Goal: Communication & Community: Answer question/provide support

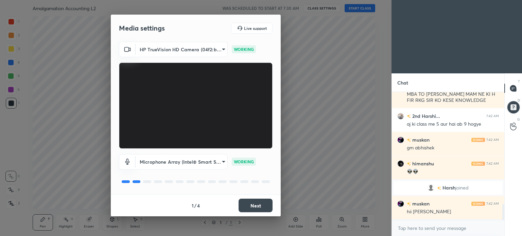
scroll to position [920, 0]
click at [258, 208] on button "Next" at bounding box center [256, 206] width 34 height 14
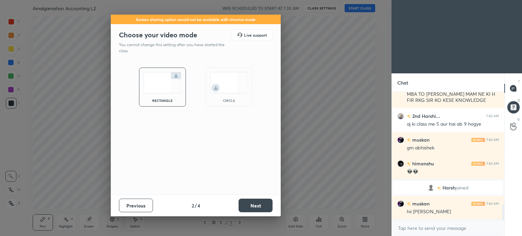
click at [258, 208] on button "Next" at bounding box center [256, 206] width 34 height 14
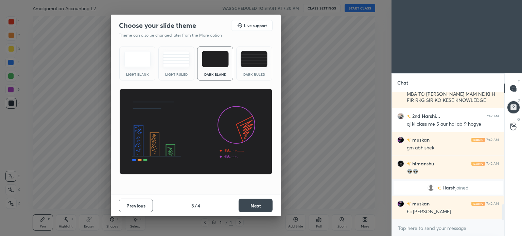
click at [267, 204] on button "Next" at bounding box center [256, 206] width 34 height 14
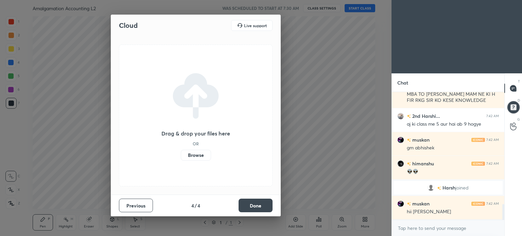
click at [267, 204] on button "Done" at bounding box center [256, 206] width 34 height 14
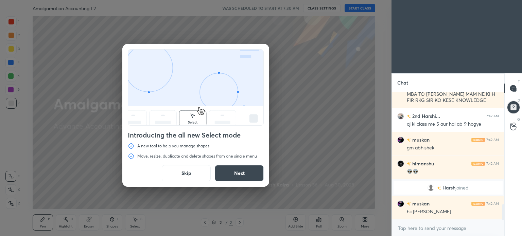
click at [185, 175] on button "Skip" at bounding box center [186, 173] width 49 height 16
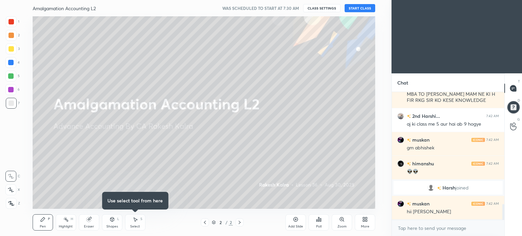
scroll to position [936, 0]
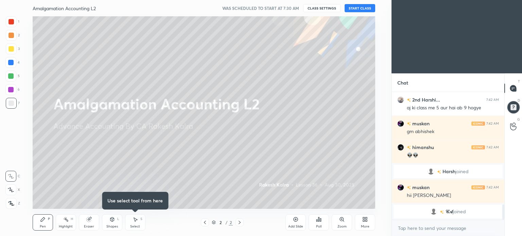
click at [360, 9] on button "START CLASS" at bounding box center [360, 8] width 31 height 8
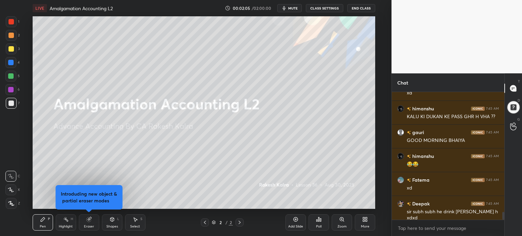
scroll to position [1947, 0]
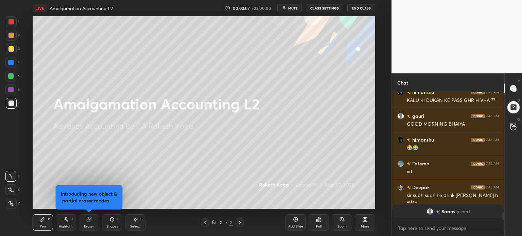
click at [369, 224] on div "More" at bounding box center [365, 223] width 20 height 16
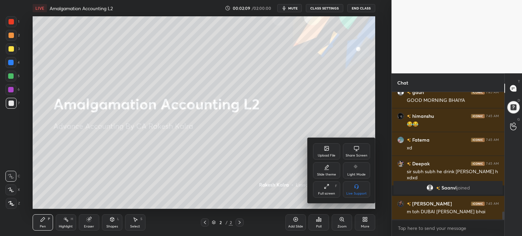
scroll to position [1927, 0]
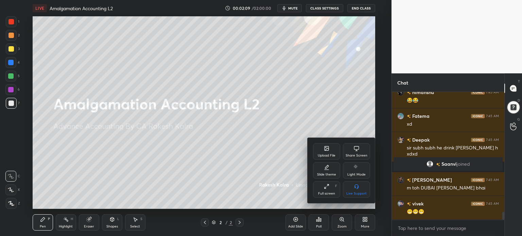
click at [331, 154] on div "Upload File" at bounding box center [327, 155] width 18 height 3
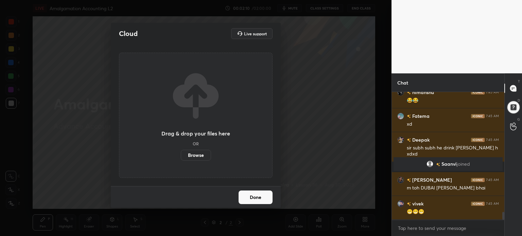
scroll to position [1951, 0]
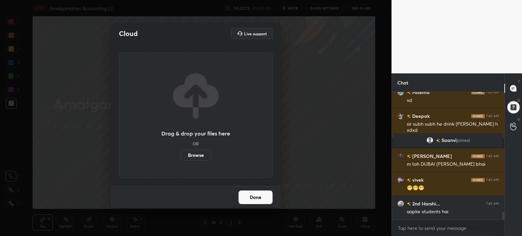
click at [199, 157] on label "Browse" at bounding box center [196, 155] width 30 height 11
click at [181, 157] on input "Browse" at bounding box center [181, 155] width 0 height 11
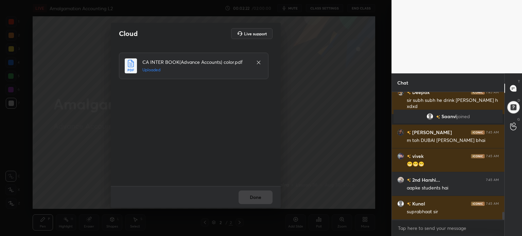
scroll to position [1998, 0]
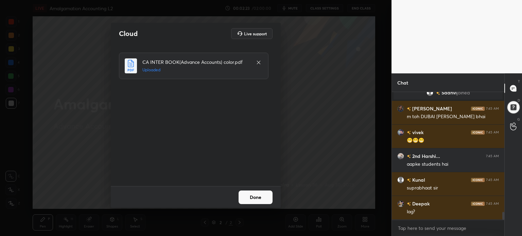
click at [262, 197] on button "Done" at bounding box center [256, 198] width 34 height 14
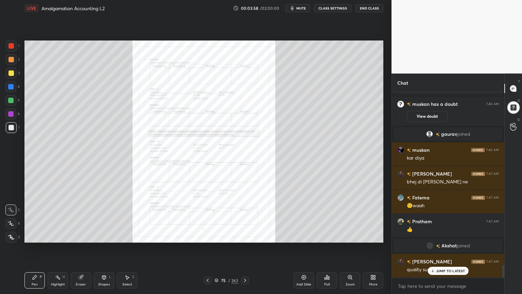
scroll to position [2551, 0]
click at [516, 109] on div at bounding box center [514, 108] width 14 height 14
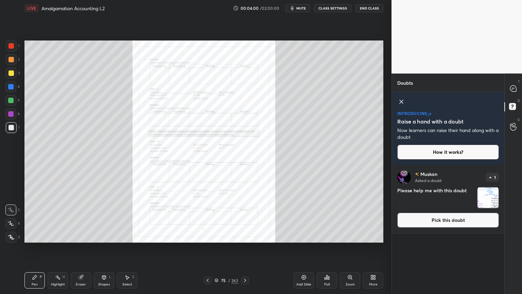
click at [491, 198] on img "grid" at bounding box center [488, 197] width 21 height 21
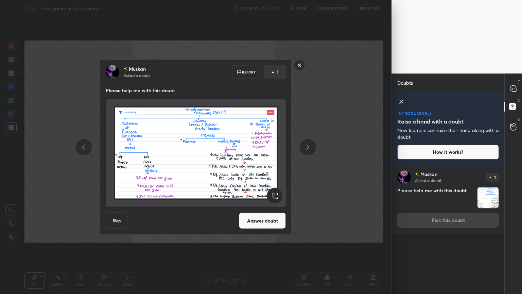
click at [348, 203] on div "[PERSON_NAME] Asked a doubt Report 1 Please help me with this doubt Skip Answer…" at bounding box center [196, 147] width 392 height 294
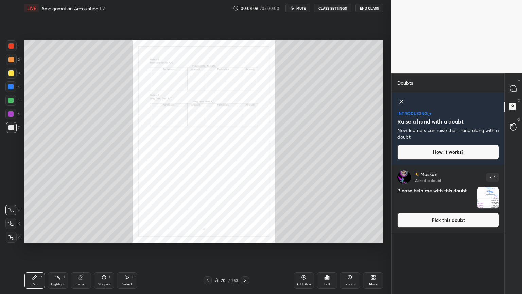
click at [491, 196] on img "grid" at bounding box center [488, 197] width 21 height 21
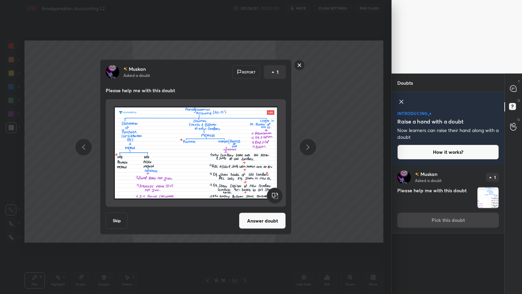
click at [263, 218] on button "Answer doubt" at bounding box center [262, 221] width 47 height 16
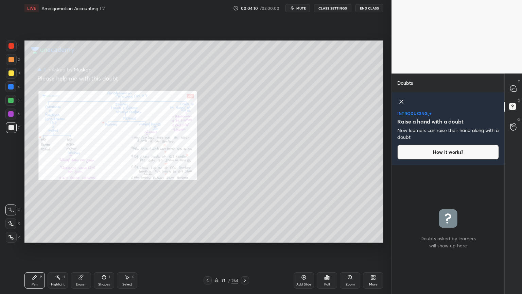
click at [350, 236] on div "Zoom" at bounding box center [350, 280] width 20 height 16
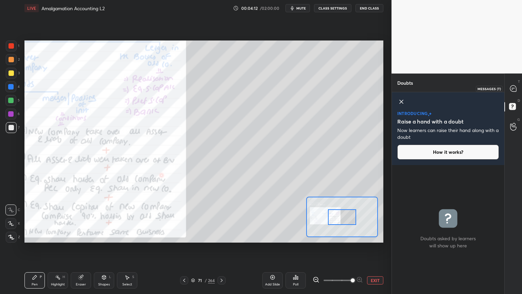
click at [513, 87] on icon at bounding box center [513, 88] width 6 height 6
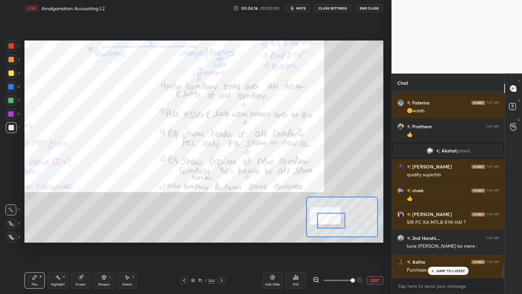
scroll to position [2759, 0]
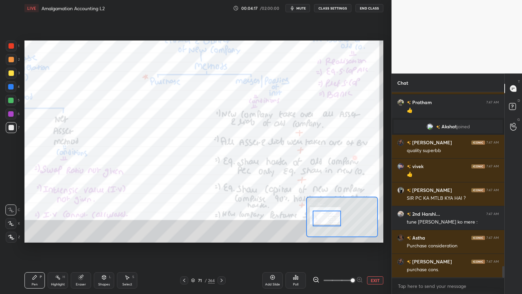
click at [317, 236] on icon at bounding box center [316, 279] width 7 height 7
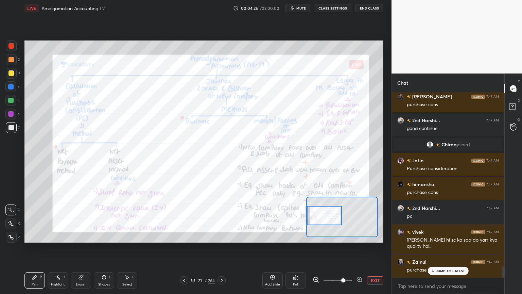
scroll to position [2948, 0]
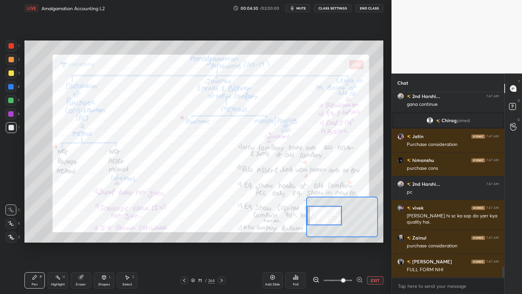
click at [12, 45] on div at bounding box center [11, 45] width 5 height 5
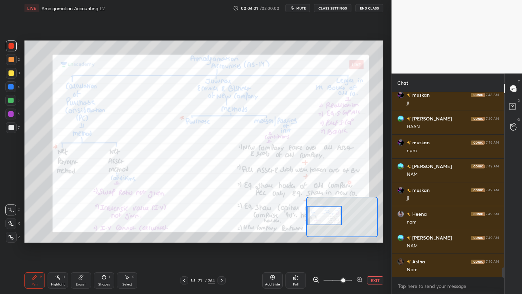
scroll to position [3202, 0]
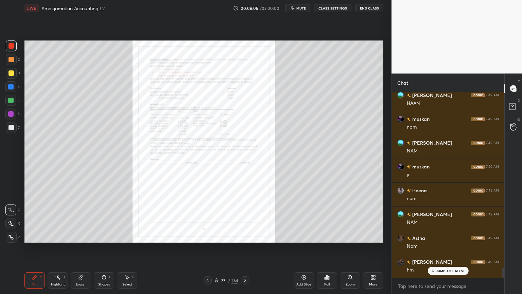
click at [350, 236] on div "Zoom" at bounding box center [350, 280] width 20 height 16
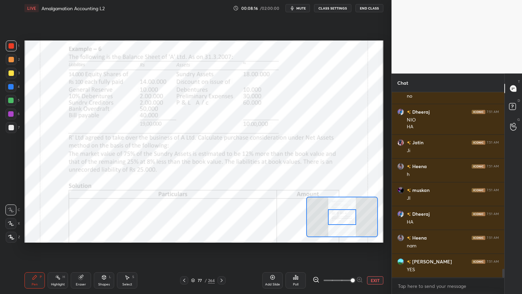
scroll to position [3745, 0]
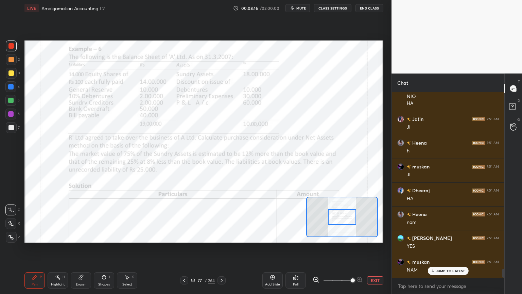
click at [274, 236] on icon at bounding box center [272, 276] width 5 height 5
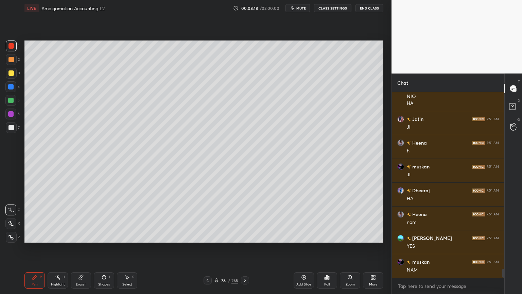
scroll to position [3769, 0]
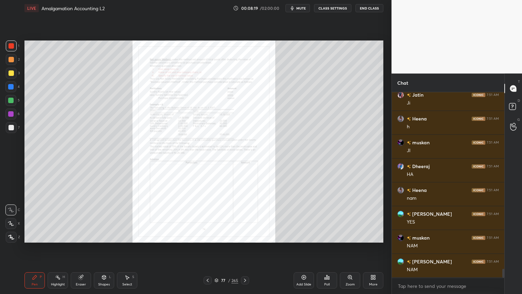
click at [371, 236] on div "More" at bounding box center [373, 280] width 20 height 16
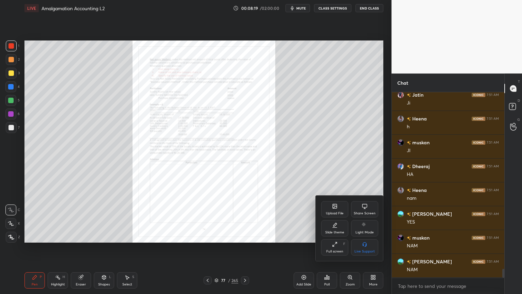
click at [332, 231] on div "Slide theme" at bounding box center [334, 232] width 19 height 3
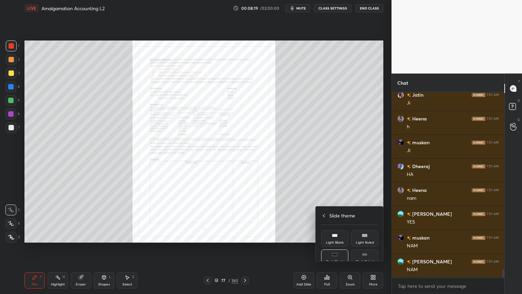
scroll to position [3793, 0]
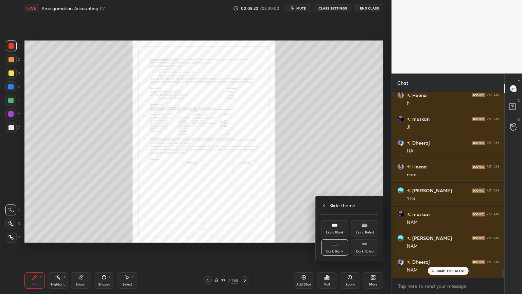
click at [364, 230] on div "Light Ruled" at bounding box center [364, 228] width 27 height 16
click at [373, 236] on div at bounding box center [261, 147] width 522 height 294
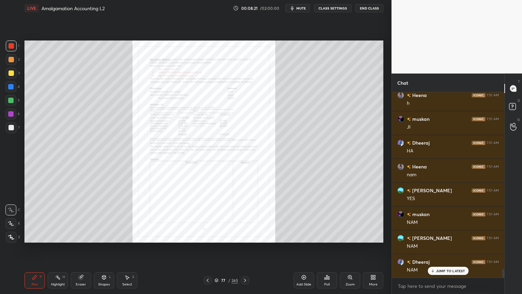
click at [300, 236] on div "Add Slide" at bounding box center [304, 280] width 20 height 16
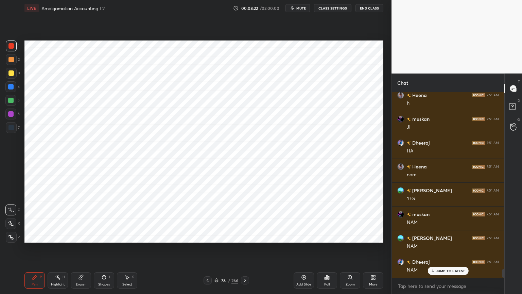
click at [17, 86] on div "4" at bounding box center [12, 86] width 14 height 11
click at [11, 236] on div at bounding box center [11, 237] width 11 height 11
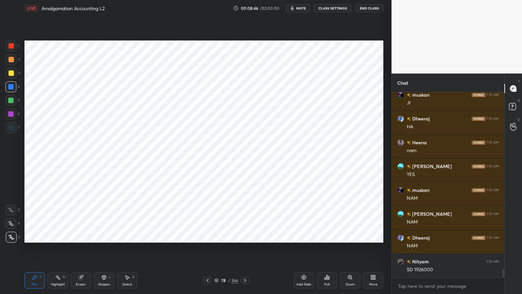
click at [109, 236] on div "Shapes" at bounding box center [104, 284] width 12 height 3
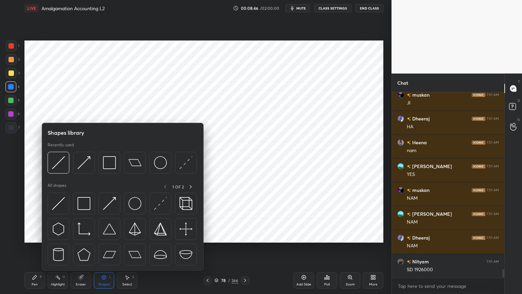
click at [110, 236] on div "Shapes L" at bounding box center [104, 280] width 20 height 16
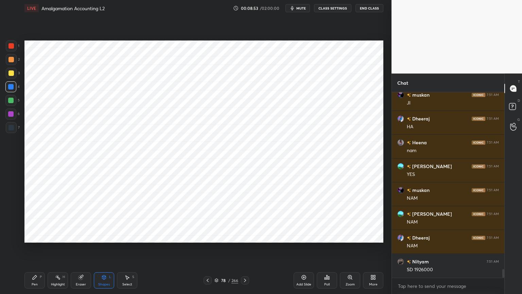
click at [35, 236] on div "Pen" at bounding box center [35, 284] width 6 height 3
click at [12, 129] on div at bounding box center [11, 127] width 5 height 5
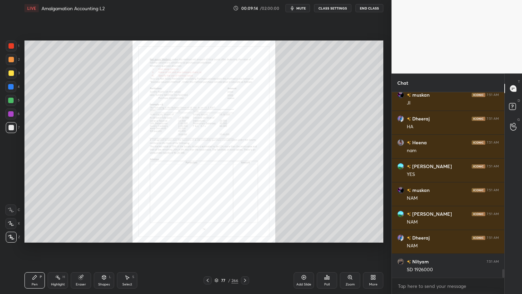
click at [350, 236] on icon at bounding box center [350, 276] width 0 height 1
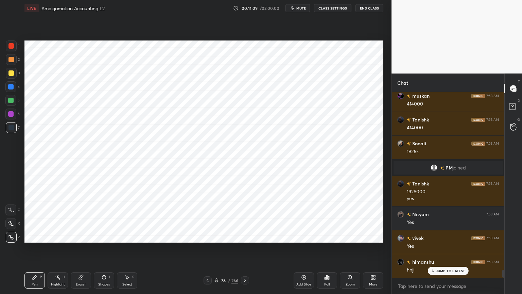
scroll to position [4221, 0]
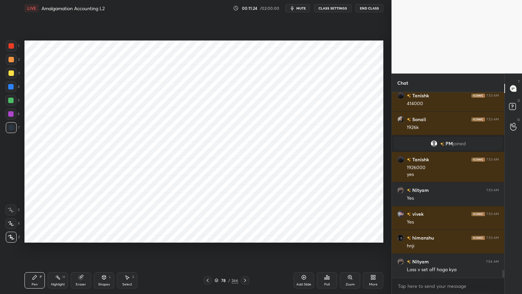
click at [11, 88] on div at bounding box center [10, 86] width 5 height 5
click at [105, 236] on div "Shapes" at bounding box center [104, 284] width 12 height 3
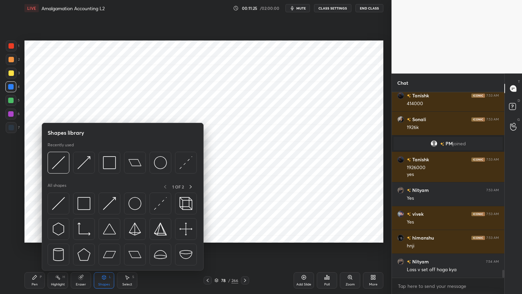
click at [107, 236] on div "Shapes" at bounding box center [104, 284] width 12 height 3
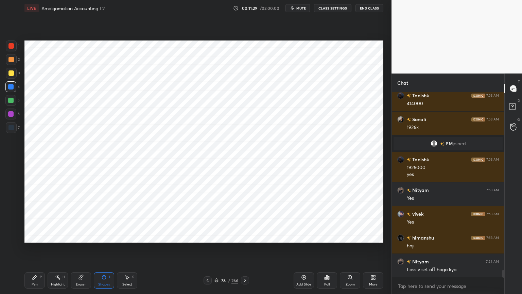
click at [32, 236] on div "Pen" at bounding box center [35, 284] width 6 height 3
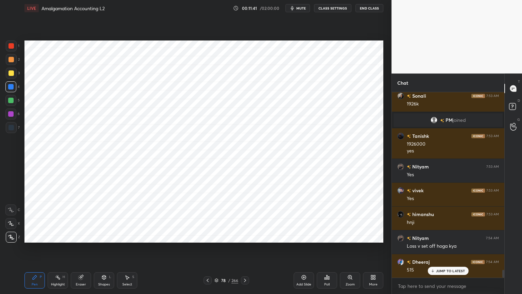
click at [10, 124] on div at bounding box center [11, 127] width 11 height 11
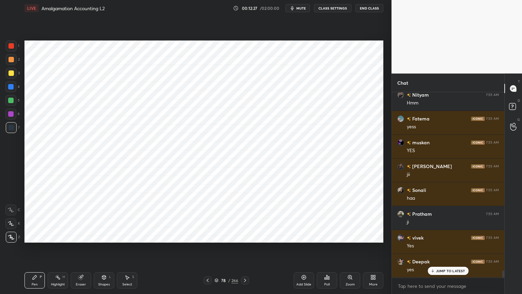
scroll to position [4721, 0]
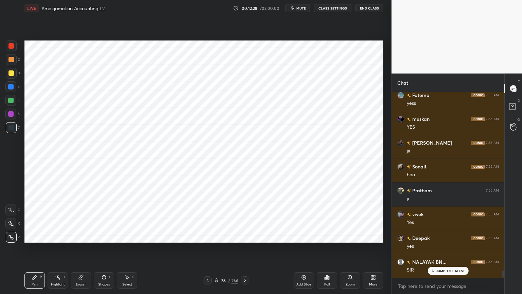
click at [65, 236] on div "Highlight H" at bounding box center [58, 280] width 20 height 16
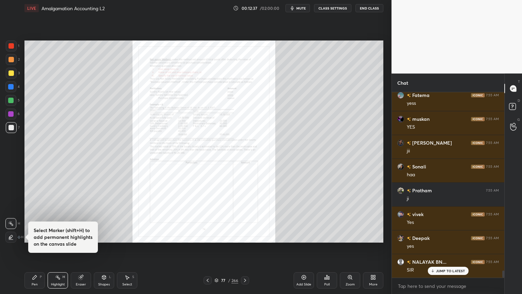
scroll to position [4745, 0]
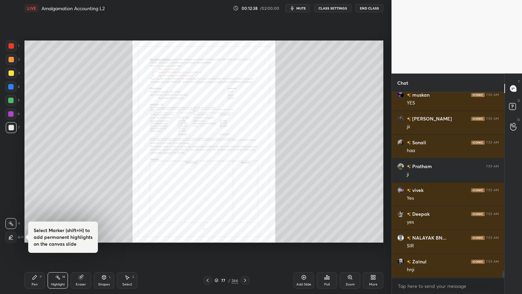
click at [352, 236] on icon at bounding box center [350, 276] width 5 height 5
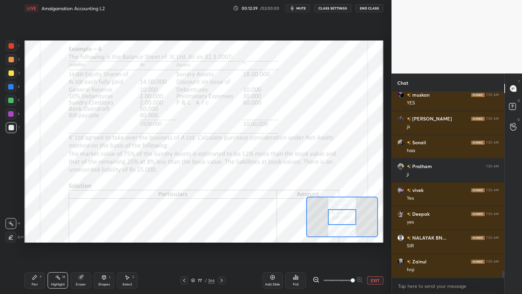
scroll to position [4768, 0]
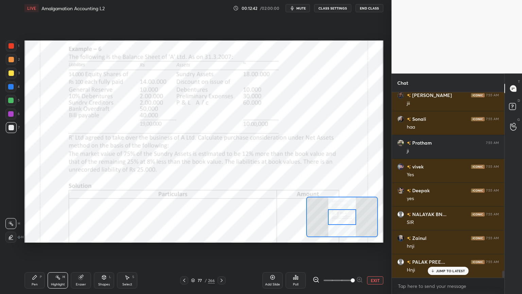
click at [9, 116] on div at bounding box center [10, 113] width 5 height 5
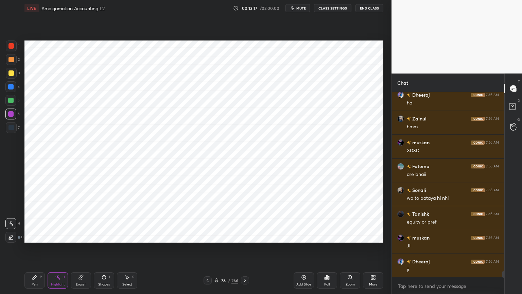
scroll to position [5054, 0]
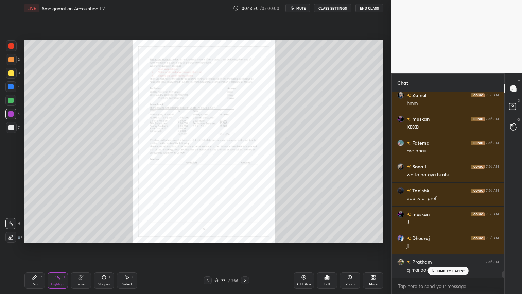
click at [350, 236] on icon at bounding box center [350, 276] width 5 height 5
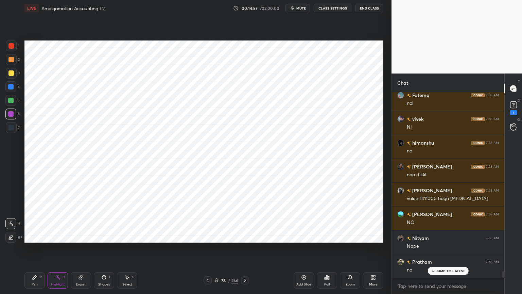
scroll to position [5275, 0]
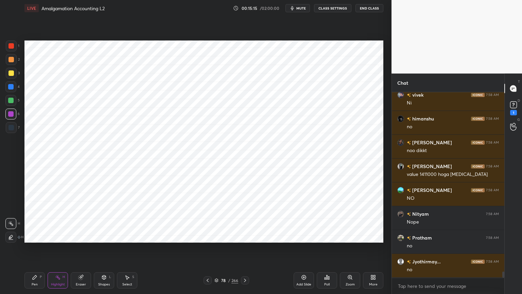
click at [38, 236] on div "Pen P" at bounding box center [34, 280] width 20 height 16
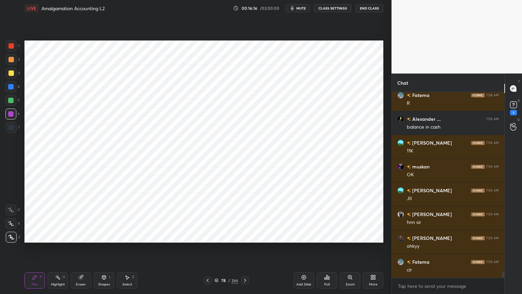
scroll to position [5513, 0]
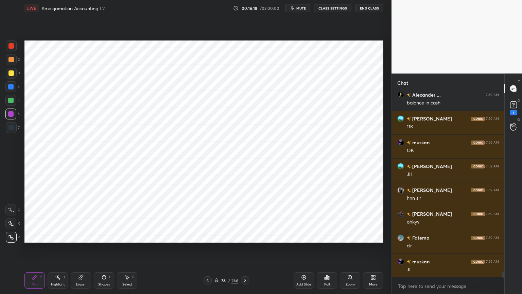
click at [7, 131] on div at bounding box center [11, 127] width 11 height 11
click at [64, 236] on div "Highlight H" at bounding box center [58, 280] width 20 height 16
click at [38, 236] on div "Pen P" at bounding box center [34, 280] width 20 height 16
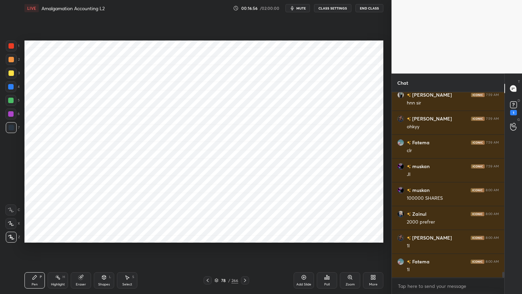
scroll to position [5632, 0]
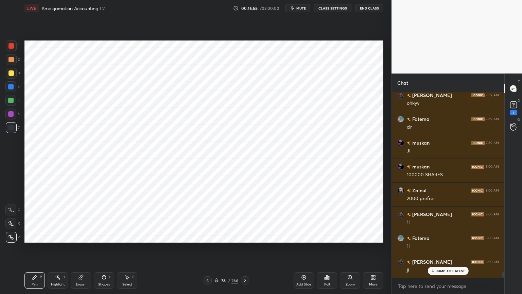
click at [61, 236] on div "Highlight H" at bounding box center [58, 280] width 20 height 16
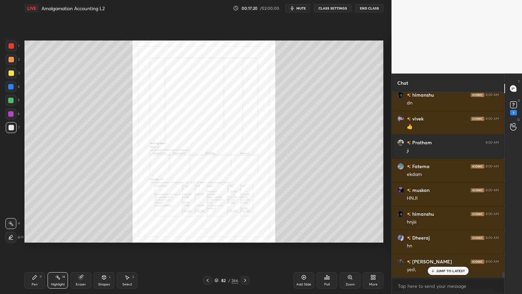
scroll to position [6108, 0]
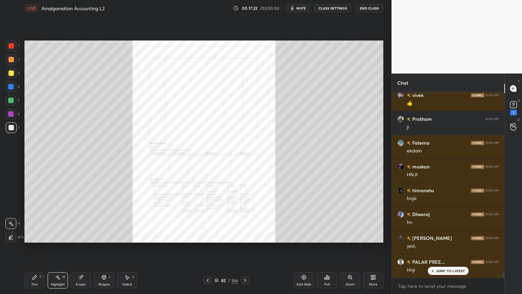
click at [354, 236] on div "Zoom" at bounding box center [350, 280] width 20 height 16
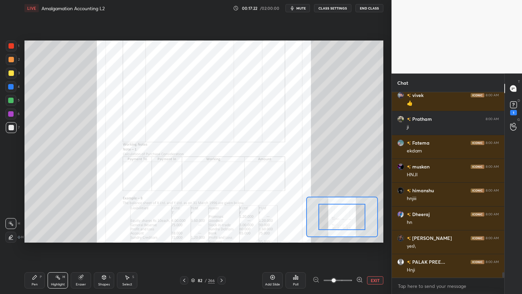
scroll to position [6132, 0]
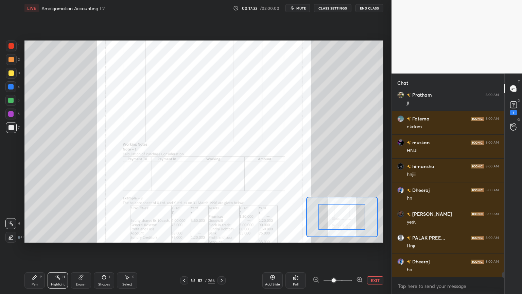
click at [336, 236] on span at bounding box center [334, 280] width 4 height 4
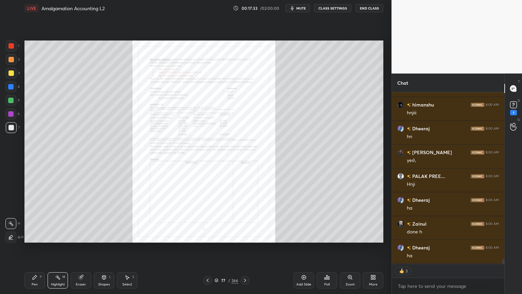
scroll to position [6265, 0]
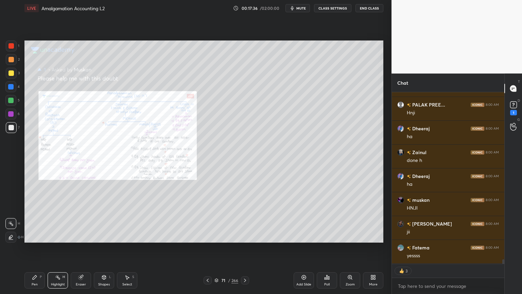
click at [350, 236] on div "Zoom" at bounding box center [350, 280] width 20 height 16
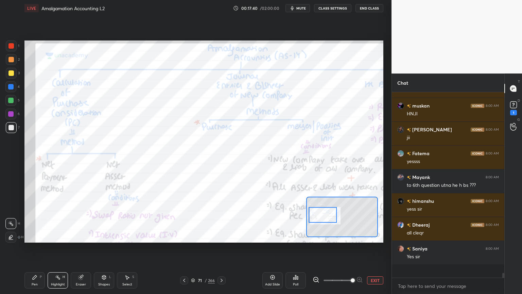
scroll to position [6370, 0]
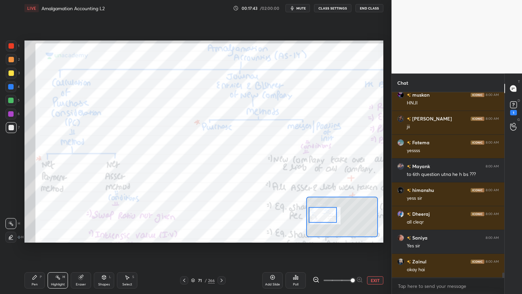
click at [11, 116] on div at bounding box center [10, 113] width 5 height 5
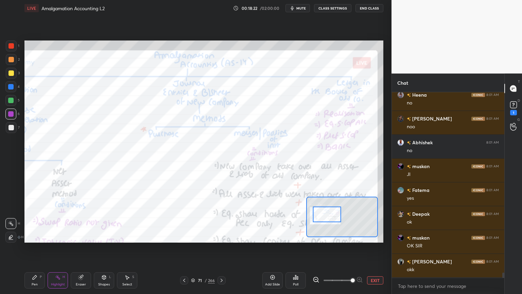
scroll to position [6632, 0]
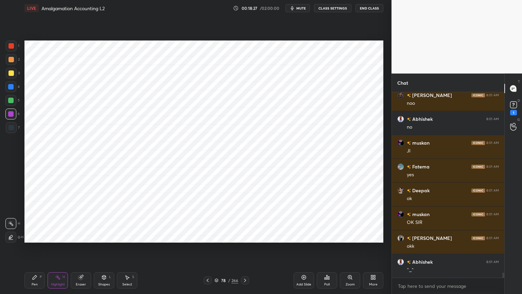
click at [304, 236] on icon at bounding box center [303, 276] width 5 height 5
click at [11, 88] on div at bounding box center [10, 86] width 5 height 5
click at [28, 236] on div "Pen P" at bounding box center [34, 280] width 20 height 16
click at [106, 236] on div "Shapes L" at bounding box center [104, 280] width 20 height 16
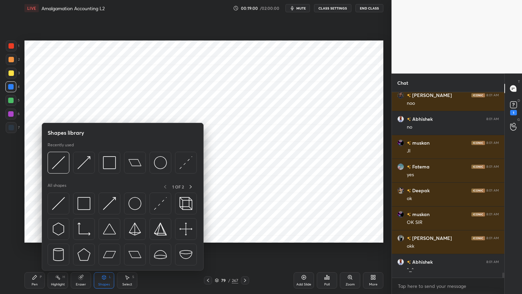
click at [106, 236] on div "Shapes L" at bounding box center [104, 280] width 20 height 16
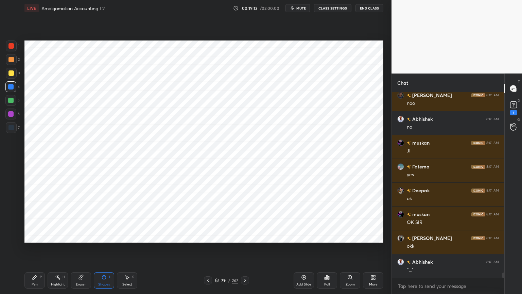
scroll to position [6656, 0]
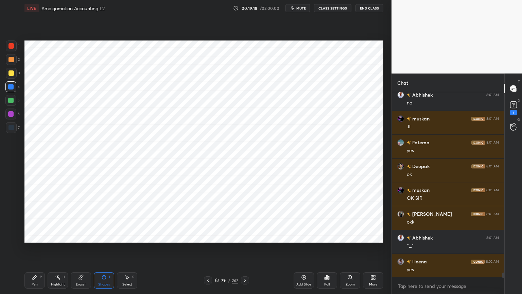
click at [37, 236] on div "Pen P" at bounding box center [34, 280] width 20 height 16
click at [12, 127] on div at bounding box center [11, 127] width 5 height 5
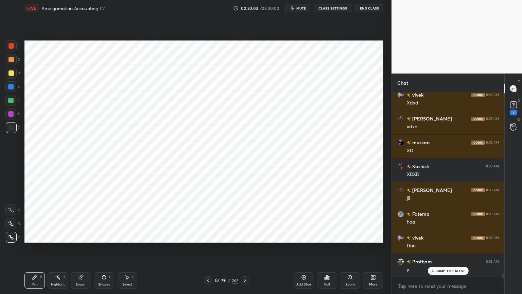
scroll to position [7060, 0]
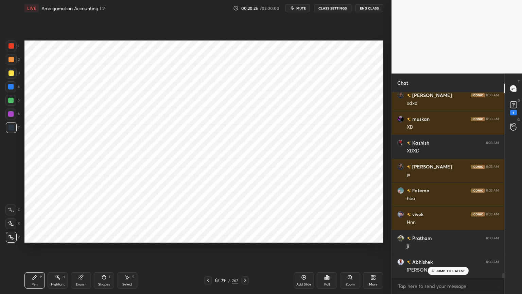
click at [8, 50] on div at bounding box center [11, 45] width 11 height 11
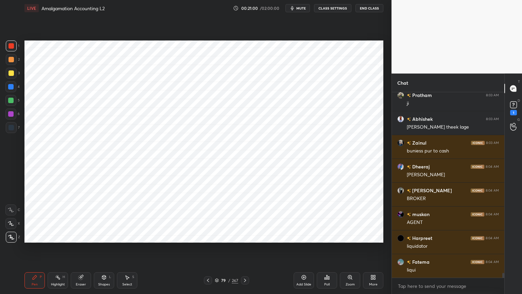
scroll to position [7227, 0]
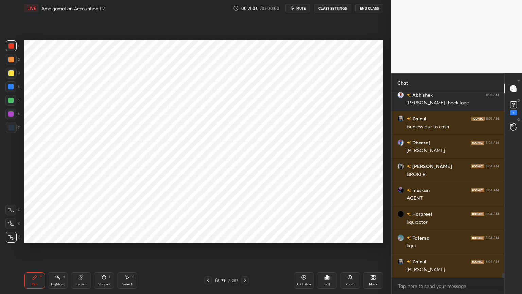
click at [11, 101] on div at bounding box center [10, 100] width 5 height 5
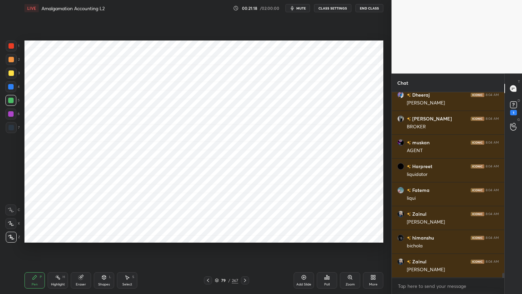
scroll to position [7298, 0]
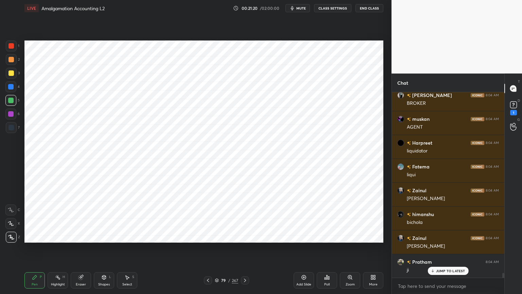
click at [11, 89] on div at bounding box center [10, 86] width 5 height 5
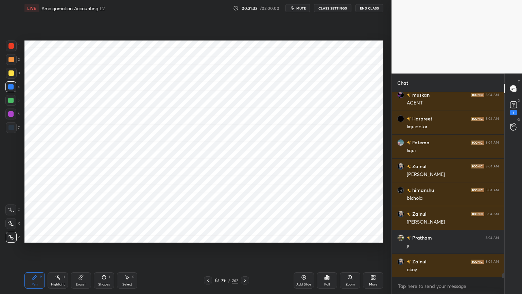
click at [106, 236] on div "Shapes" at bounding box center [104, 284] width 12 height 3
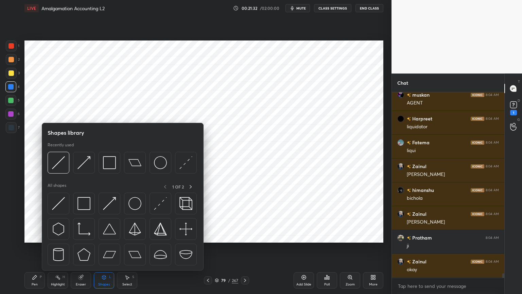
click at [106, 236] on div "Shapes" at bounding box center [104, 284] width 12 height 3
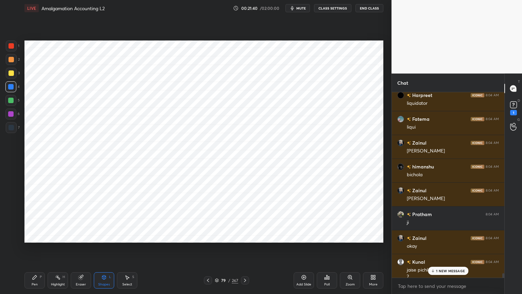
scroll to position [7353, 0]
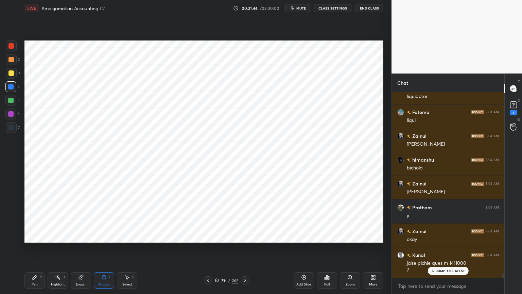
click at [61, 236] on div "Highlight H" at bounding box center [58, 280] width 20 height 16
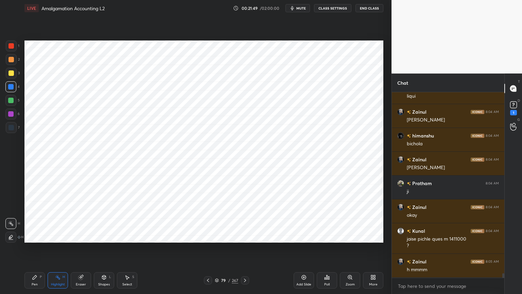
scroll to position [7384, 0]
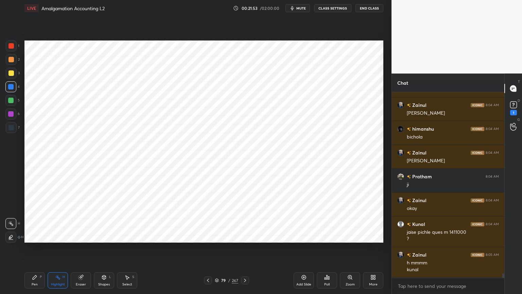
click at [34, 236] on div "Pen" at bounding box center [35, 284] width 6 height 3
click at [8, 122] on div at bounding box center [11, 127] width 11 height 11
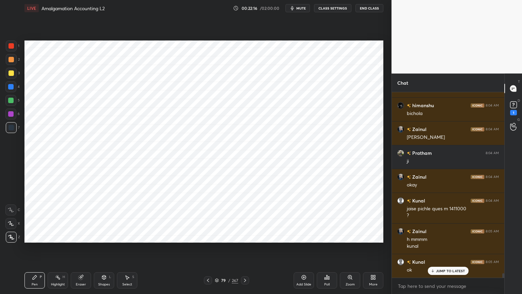
click at [10, 46] on div at bounding box center [11, 45] width 5 height 5
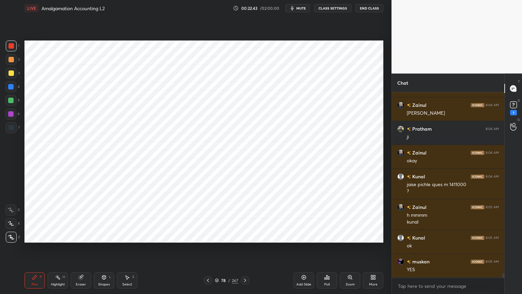
scroll to position [7479, 0]
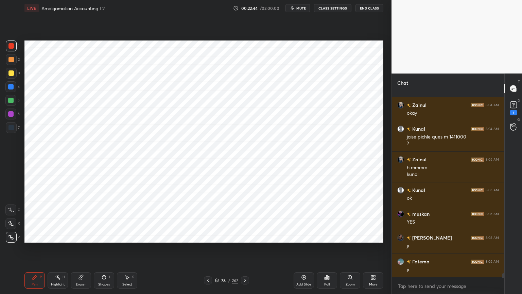
click at [60, 236] on rect at bounding box center [58, 277] width 3 height 3
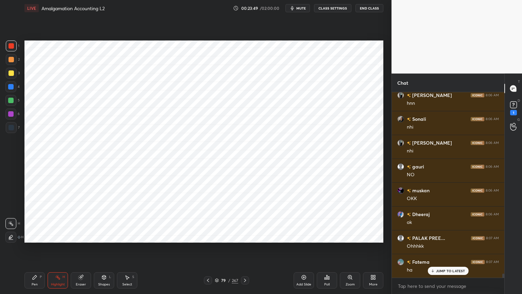
scroll to position [8193, 0]
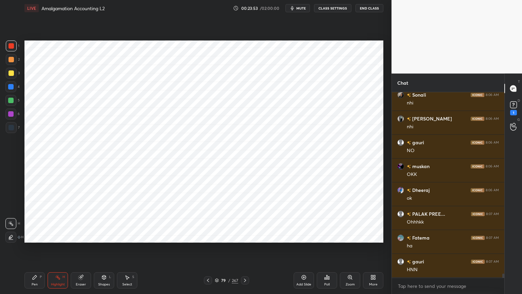
click at [37, 236] on icon at bounding box center [34, 276] width 5 height 5
click at [11, 102] on div at bounding box center [10, 100] width 5 height 5
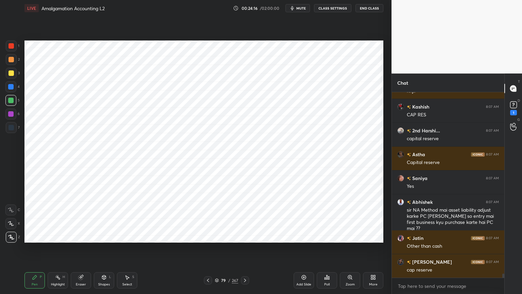
scroll to position [8539, 0]
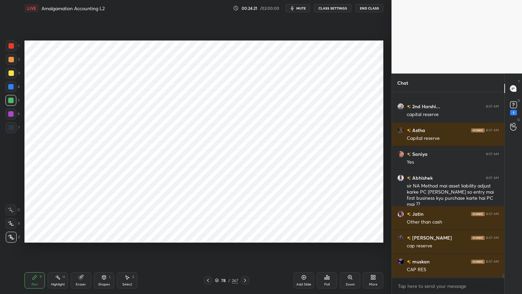
click at [64, 236] on div "H" at bounding box center [64, 276] width 2 height 3
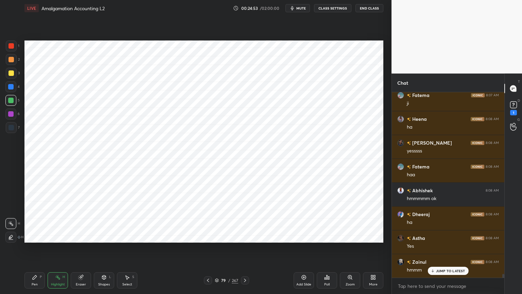
scroll to position [8777, 0]
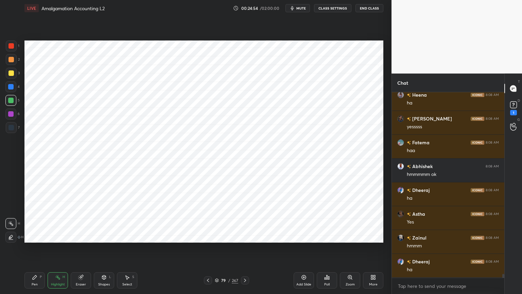
click at [11, 45] on div at bounding box center [11, 45] width 5 height 5
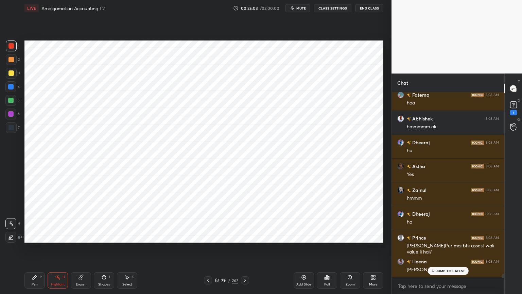
scroll to position [8848, 0]
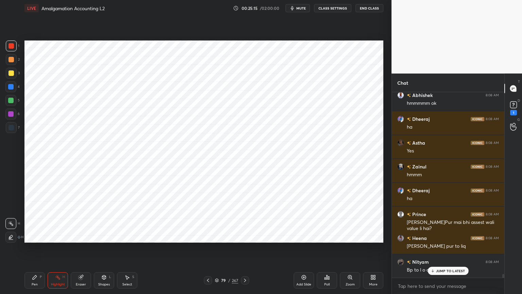
click at [39, 236] on div "Pen P" at bounding box center [34, 280] width 20 height 16
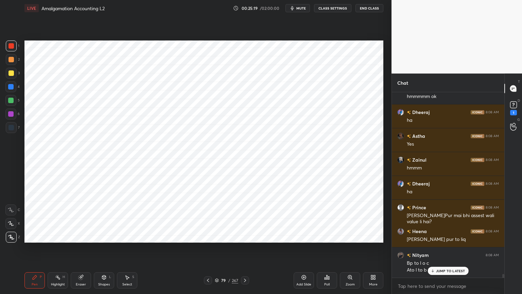
click at [12, 86] on div at bounding box center [10, 86] width 5 height 5
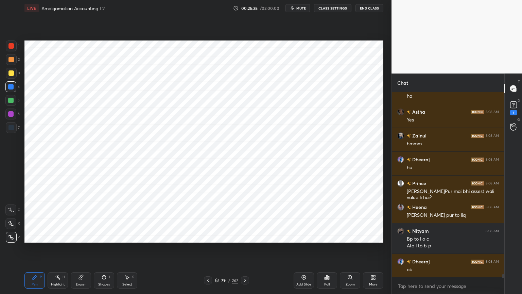
click at [12, 127] on div at bounding box center [11, 127] width 5 height 5
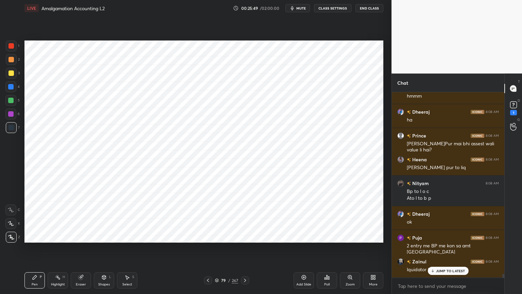
scroll to position [8950, 0]
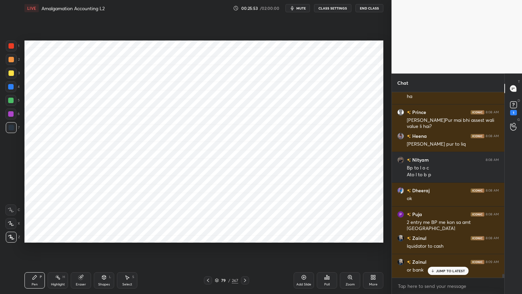
click at [58, 236] on div "Highlight H" at bounding box center [58, 280] width 20 height 16
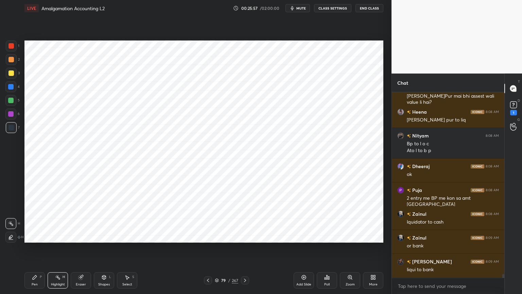
click at [37, 236] on icon at bounding box center [34, 276] width 5 height 5
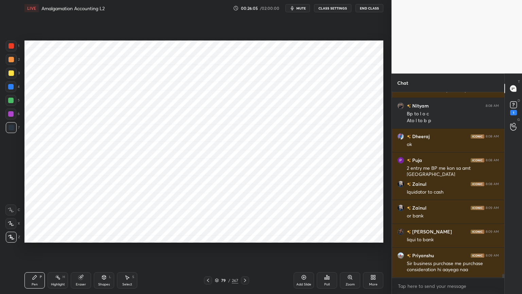
scroll to position [9027, 0]
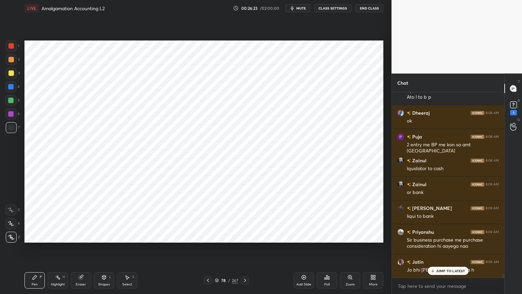
click at [61, 236] on div "Highlight H" at bounding box center [58, 280] width 20 height 16
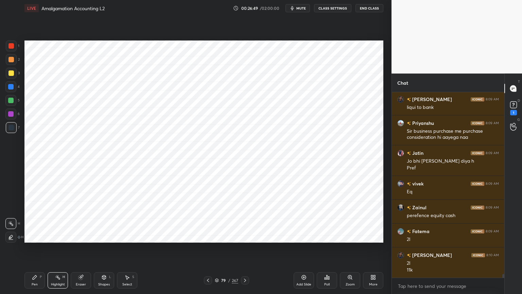
scroll to position [9160, 0]
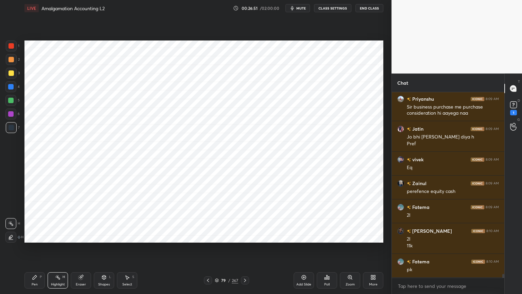
click at [35, 236] on div "Pen P" at bounding box center [34, 280] width 20 height 16
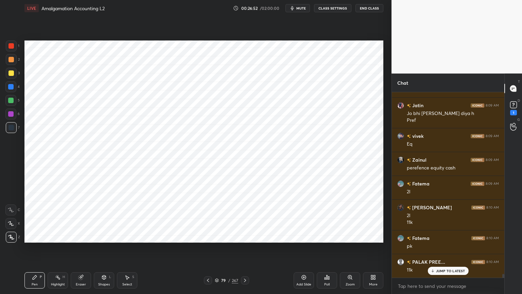
click at [9, 44] on div at bounding box center [11, 45] width 5 height 5
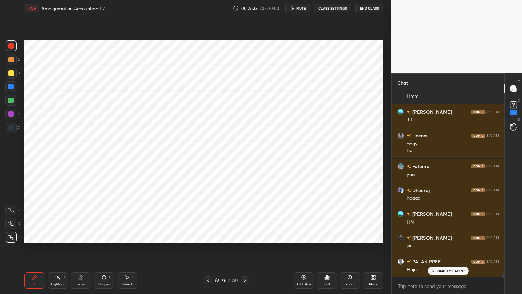
scroll to position [9476, 0]
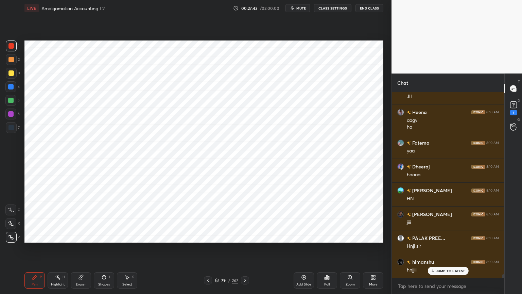
click at [63, 236] on div "H" at bounding box center [64, 276] width 2 height 3
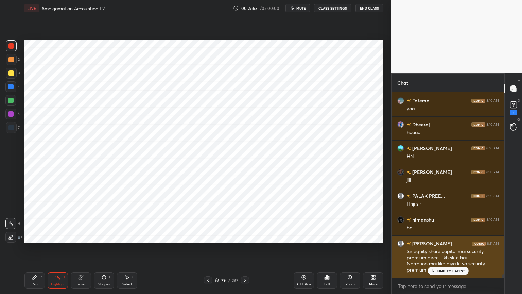
click at [466, 236] on div "[PERSON_NAME] 8:11 AM Sir equity share capital mai security premium direct likh…" at bounding box center [448, 257] width 113 height 42
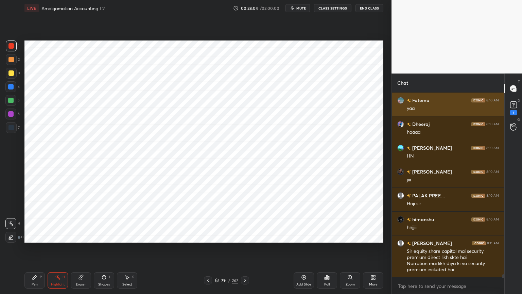
scroll to position [9543, 0]
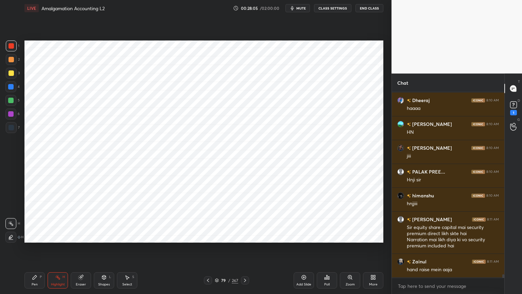
click at [305, 236] on icon at bounding box center [303, 276] width 5 height 5
click at [41, 236] on div "Pen P" at bounding box center [34, 280] width 20 height 16
click at [11, 86] on div at bounding box center [10, 86] width 5 height 5
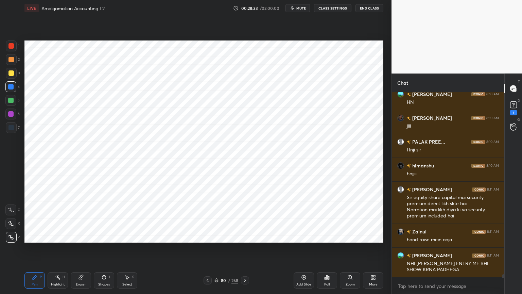
scroll to position [9596, 0]
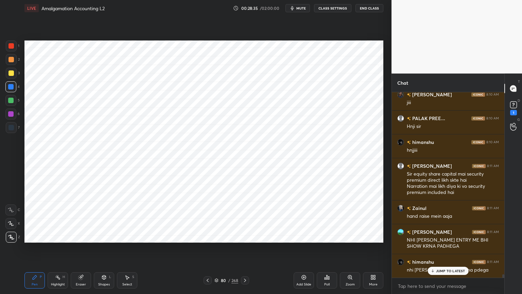
click at [104, 236] on div "Shapes L" at bounding box center [104, 280] width 20 height 16
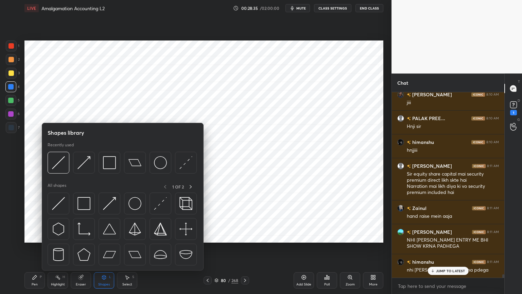
click at [105, 236] on div "Shapes L" at bounding box center [104, 280] width 20 height 16
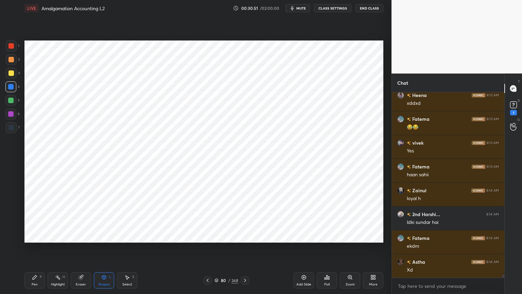
scroll to position [10572, 0]
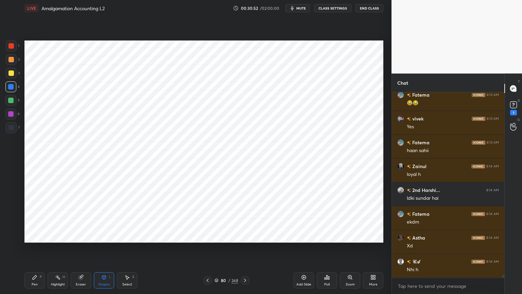
click at [12, 128] on div at bounding box center [11, 127] width 5 height 5
click at [39, 236] on div "Pen P" at bounding box center [34, 280] width 20 height 16
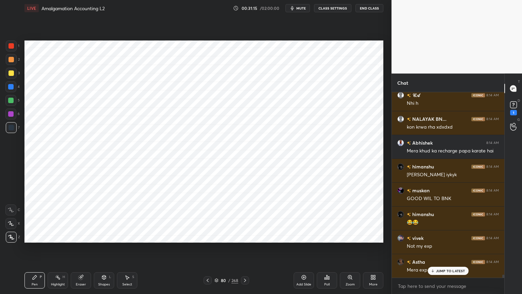
scroll to position [10763, 0]
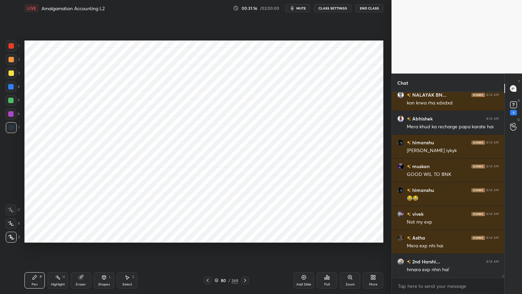
click at [10, 48] on div at bounding box center [11, 45] width 5 height 5
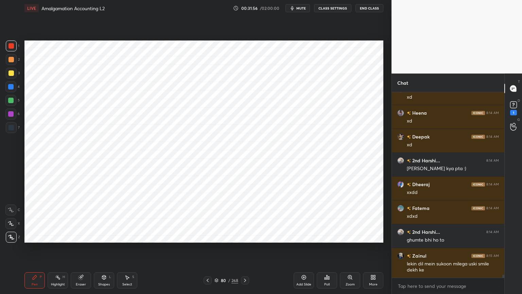
scroll to position [11031, 0]
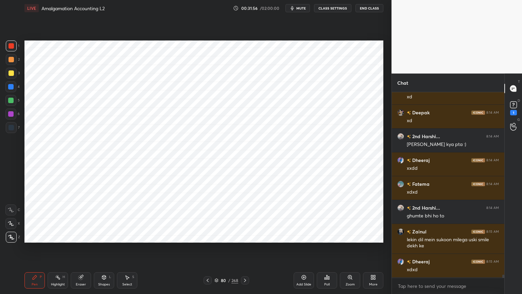
click at [13, 88] on div at bounding box center [10, 86] width 5 height 5
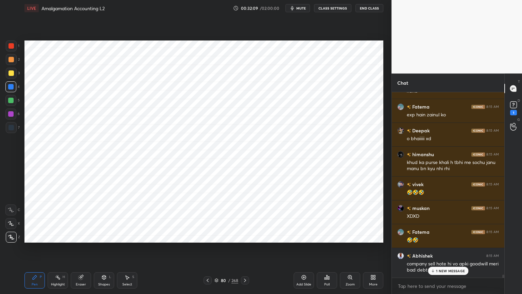
scroll to position [11281, 0]
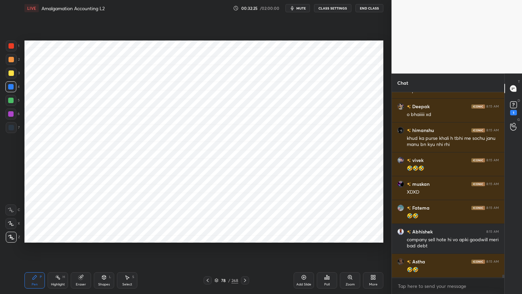
click at [67, 236] on div "Highlight H" at bounding box center [58, 280] width 20 height 16
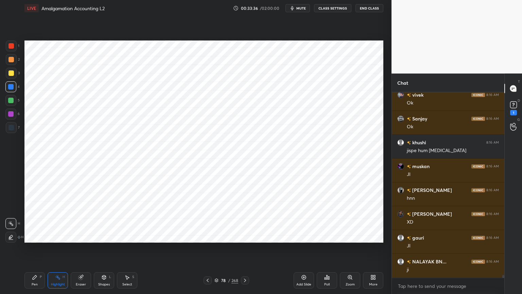
scroll to position [11930, 0]
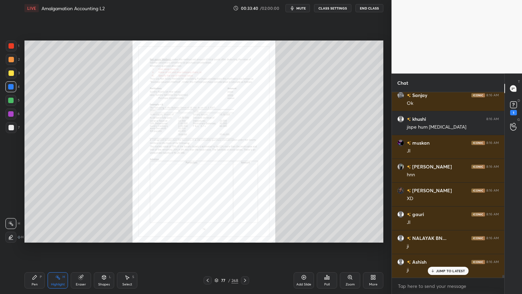
click at [352, 236] on icon at bounding box center [350, 277] width 4 height 4
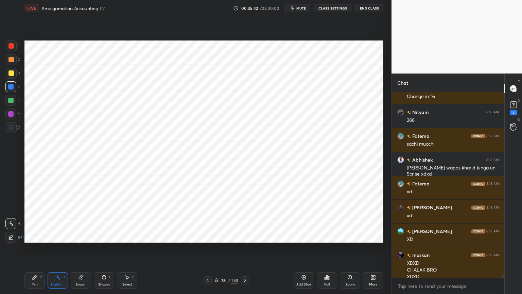
scroll to position [12992, 0]
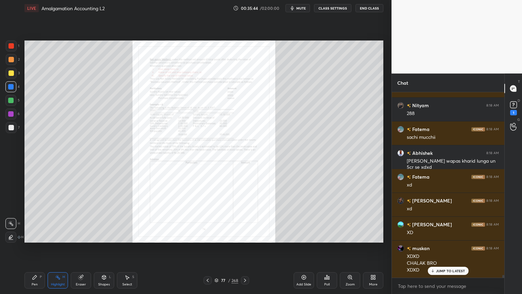
click at [305, 236] on icon at bounding box center [304, 277] width 2 height 2
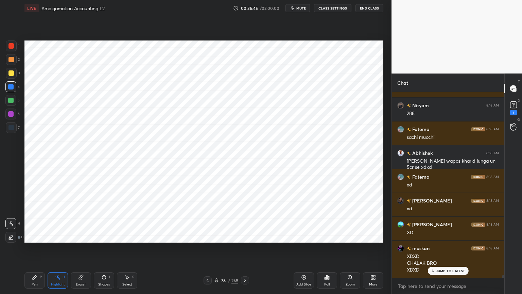
click at [28, 236] on div "Pen P" at bounding box center [34, 280] width 20 height 16
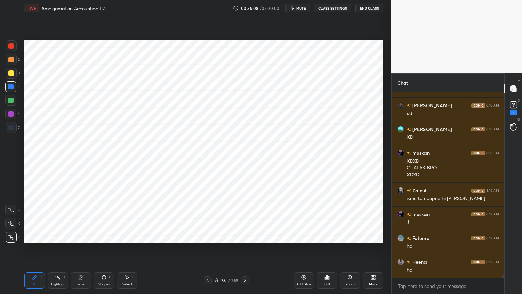
scroll to position [13111, 0]
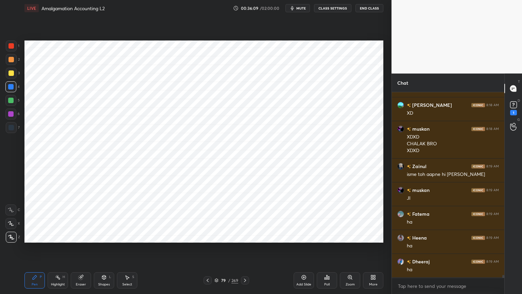
click at [59, 236] on div "Highlight" at bounding box center [58, 284] width 14 height 3
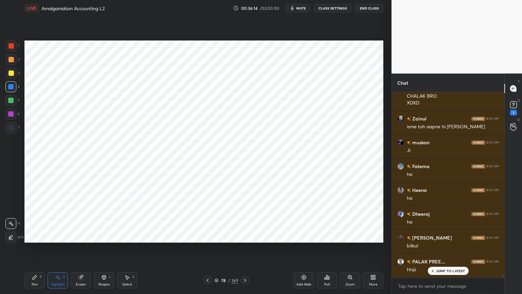
scroll to position [13182, 0]
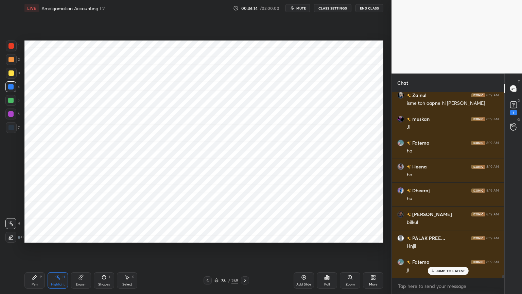
click at [37, 236] on icon at bounding box center [34, 276] width 5 height 5
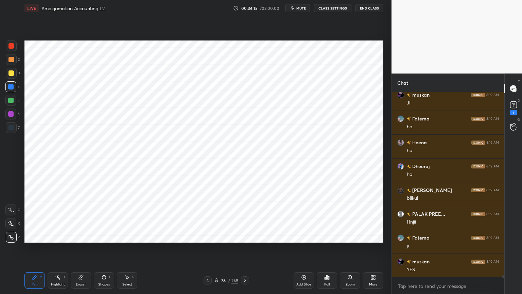
click at [14, 128] on div at bounding box center [11, 127] width 11 height 11
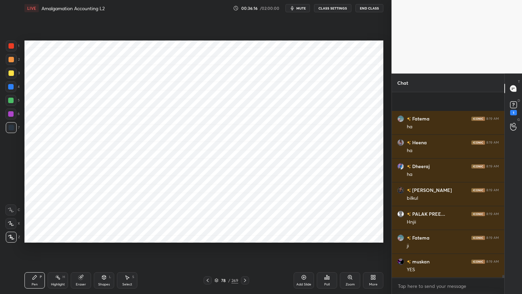
scroll to position [13254, 0]
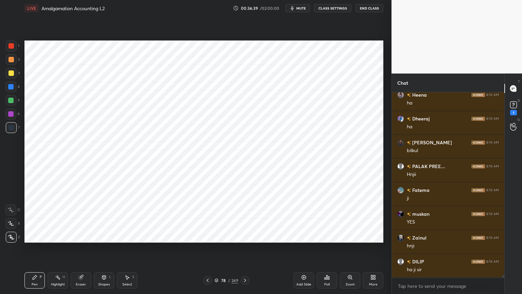
click at [11, 116] on div at bounding box center [10, 113] width 5 height 5
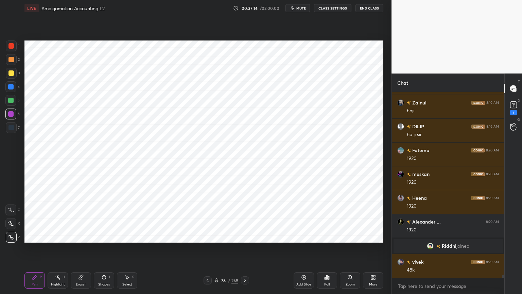
scroll to position [10877, 0]
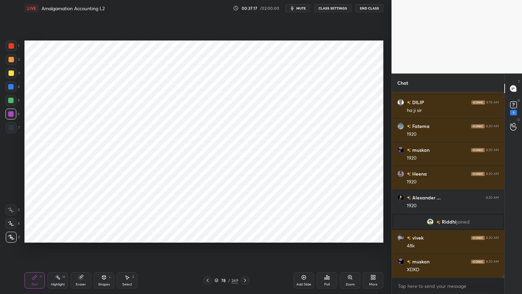
click at [60, 236] on div "Highlight H" at bounding box center [58, 280] width 20 height 16
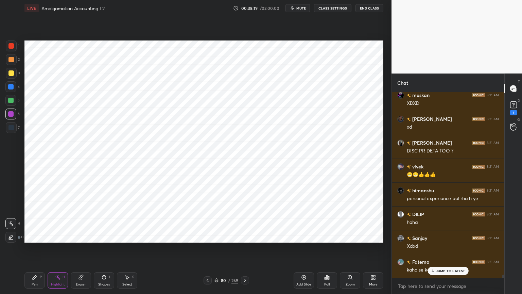
scroll to position [11522, 0]
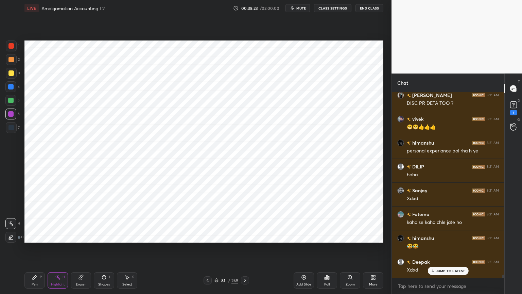
click at [37, 236] on div "Pen" at bounding box center [35, 284] width 6 height 3
click at [13, 126] on div at bounding box center [11, 127] width 5 height 5
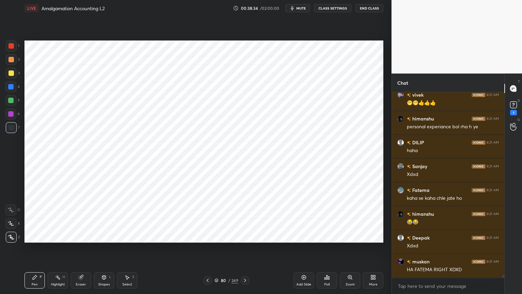
click at [67, 236] on div "Highlight H" at bounding box center [58, 280] width 20 height 16
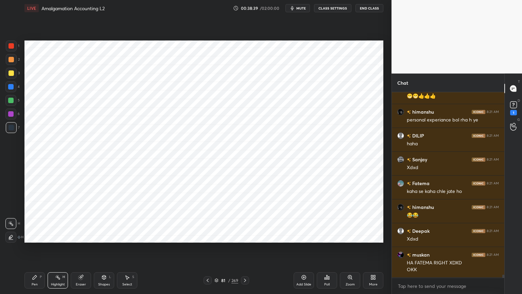
click at [38, 236] on div "Pen P" at bounding box center [34, 280] width 20 height 16
click at [11, 114] on div at bounding box center [10, 113] width 5 height 5
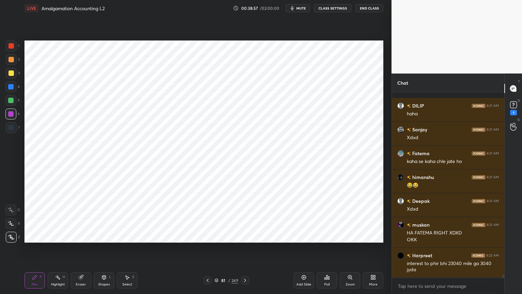
scroll to position [11613, 0]
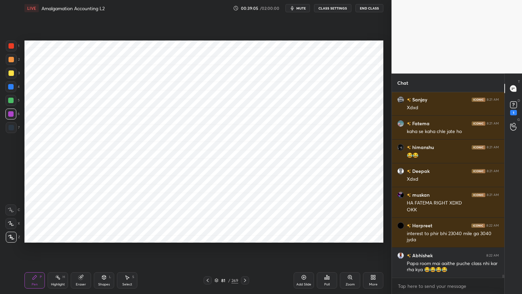
click at [9, 48] on div at bounding box center [11, 45] width 5 height 5
click at [9, 123] on div at bounding box center [11, 127] width 11 height 11
click at [9, 48] on div at bounding box center [11, 45] width 5 height 5
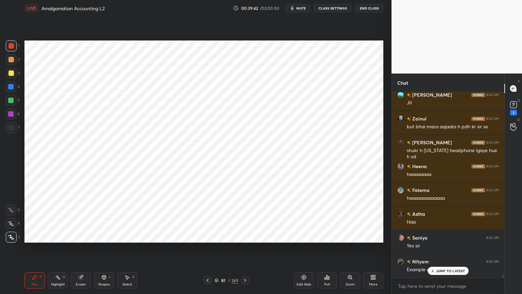
scroll to position [11827, 0]
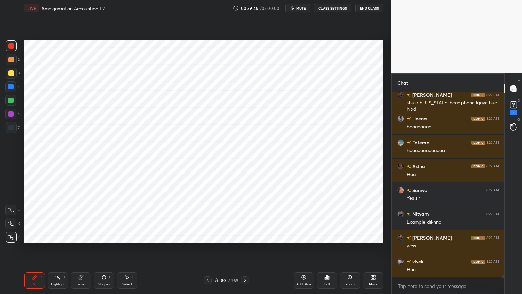
click at [60, 236] on icon at bounding box center [57, 276] width 5 height 5
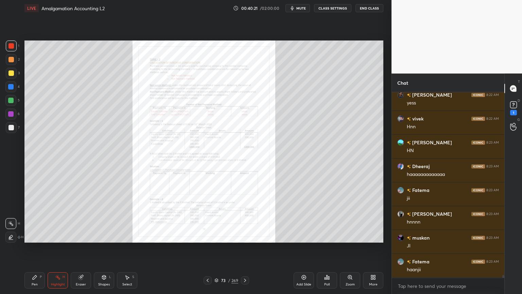
scroll to position [12042, 0]
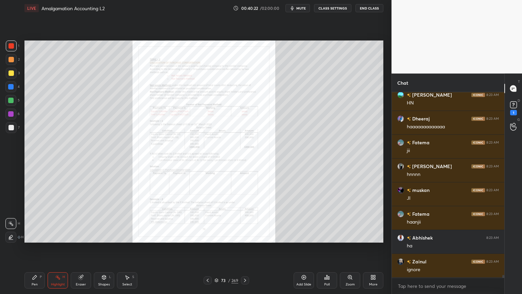
click at [347, 236] on div "Zoom" at bounding box center [350, 280] width 20 height 16
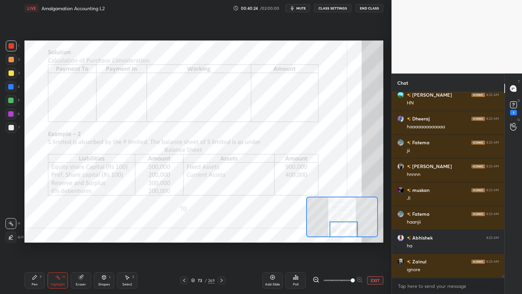
click at [30, 236] on div "Pen P" at bounding box center [34, 280] width 20 height 16
click at [16, 209] on div at bounding box center [10, 209] width 11 height 11
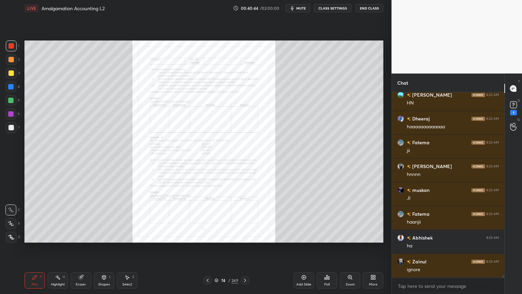
click at [354, 236] on div "Zoom" at bounding box center [350, 280] width 20 height 16
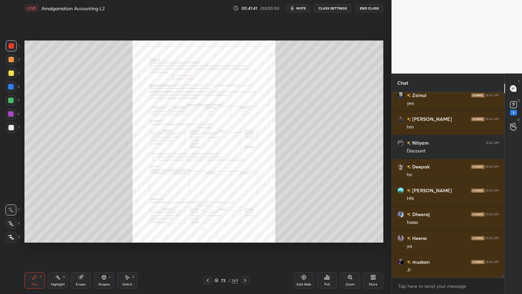
scroll to position [12129, 0]
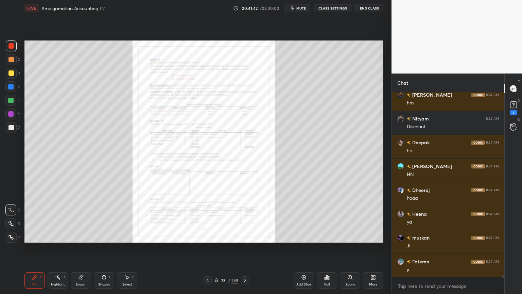
click at [353, 236] on icon at bounding box center [350, 276] width 5 height 5
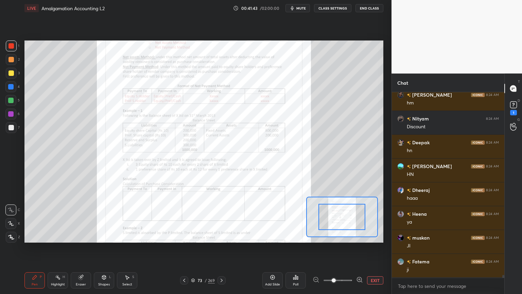
click at [336, 236] on span at bounding box center [334, 280] width 4 height 4
click at [359, 236] on div "Add Slide Poll EXIT" at bounding box center [323, 280] width 121 height 38
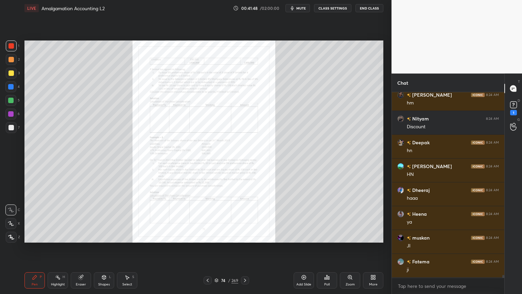
click at [350, 236] on icon at bounding box center [350, 277] width 4 height 4
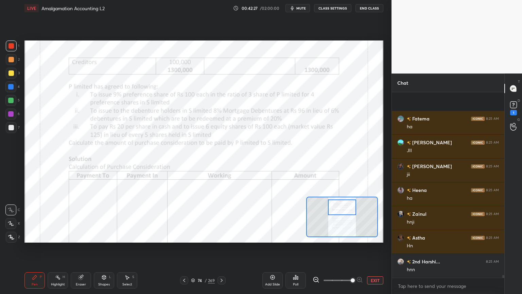
scroll to position [12510, 0]
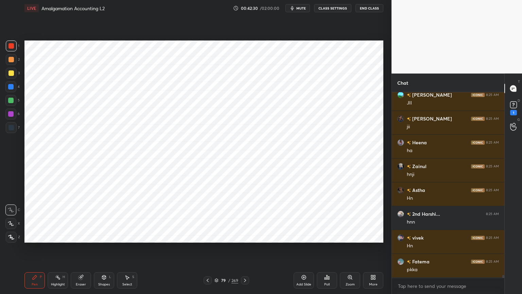
click at [68, 236] on div "Pen P Highlight H Eraser Shapes L Select S" at bounding box center [91, 280] width 135 height 16
click at [56, 236] on div "Highlight" at bounding box center [58, 284] width 14 height 3
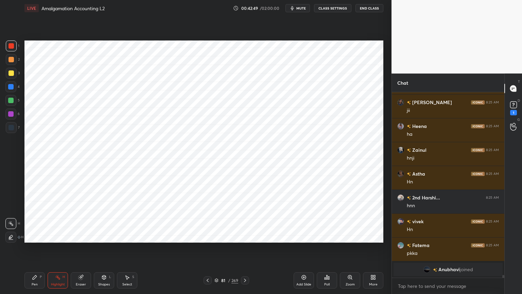
scroll to position [12346, 0]
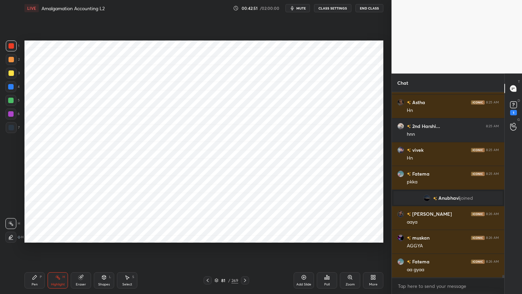
click at [31, 236] on div "Pen P" at bounding box center [34, 280] width 20 height 16
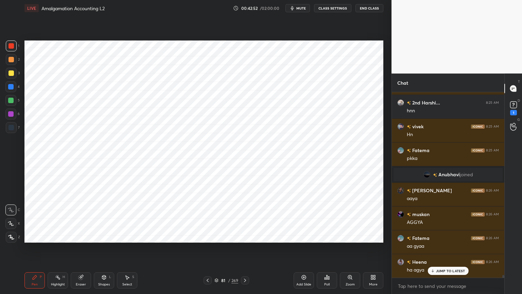
click at [10, 87] on div at bounding box center [10, 86] width 5 height 5
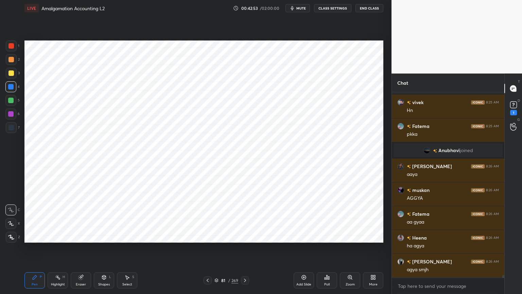
click at [11, 236] on icon at bounding box center [11, 237] width 6 height 5
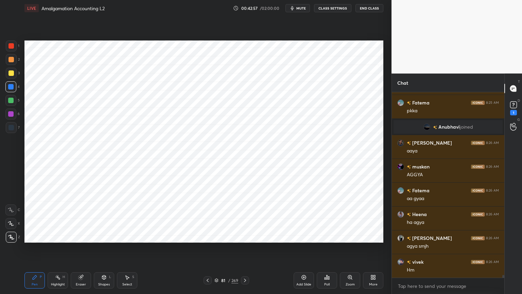
scroll to position [12489, 0]
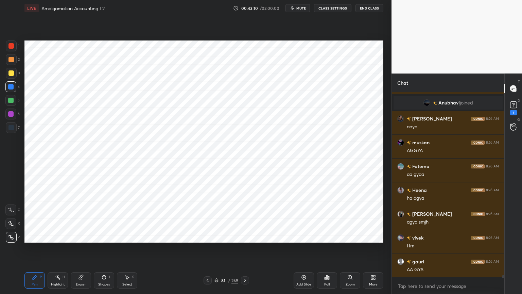
click at [105, 236] on div "Shapes L" at bounding box center [104, 280] width 20 height 16
click at [12, 121] on div "6" at bounding box center [12, 115] width 14 height 14
click at [16, 129] on div at bounding box center [11, 127] width 11 height 11
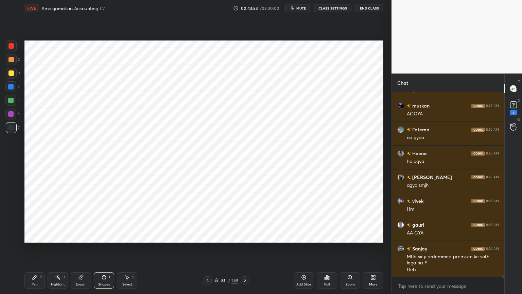
scroll to position [12549, 0]
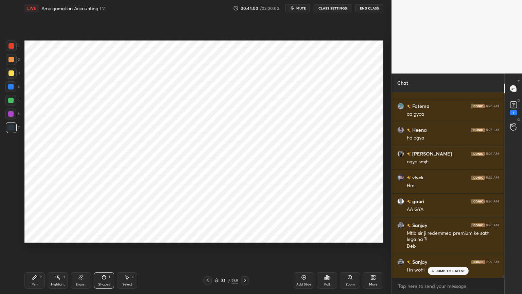
click at [62, 236] on div "Highlight" at bounding box center [58, 284] width 14 height 3
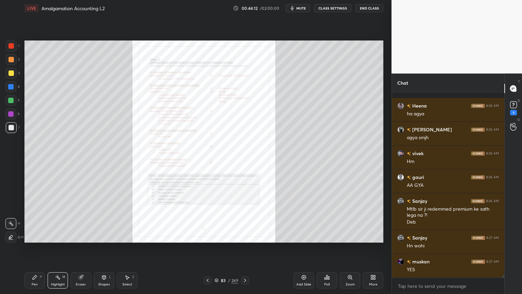
scroll to position [12604, 0]
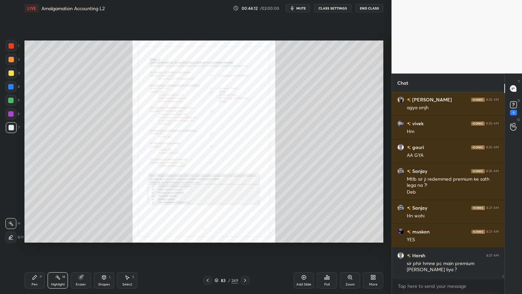
click at [348, 236] on icon at bounding box center [350, 277] width 4 height 4
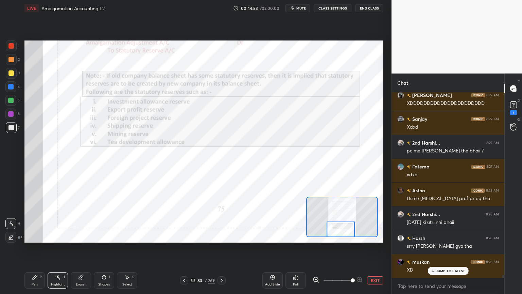
scroll to position [13008, 0]
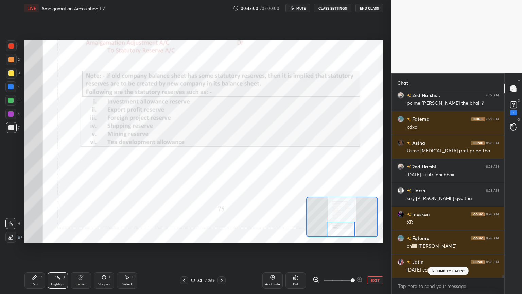
click at [33, 236] on div "Pen P Highlight H Eraser Shapes L Select S 83 / 269 Add Slide Poll EXIT" at bounding box center [203, 280] width 359 height 27
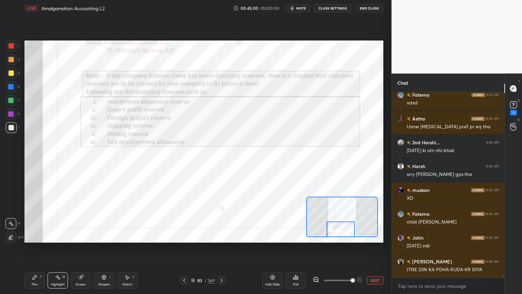
click at [37, 236] on div "Pen" at bounding box center [35, 284] width 6 height 3
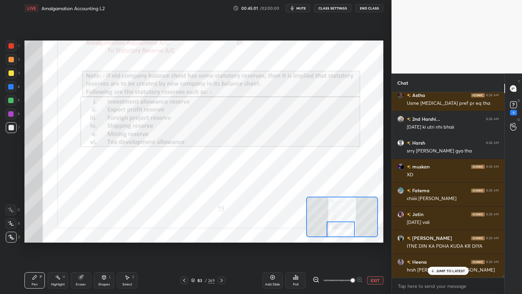
click at [13, 212] on icon at bounding box center [10, 210] width 5 height 4
click at [11, 117] on div at bounding box center [10, 113] width 11 height 11
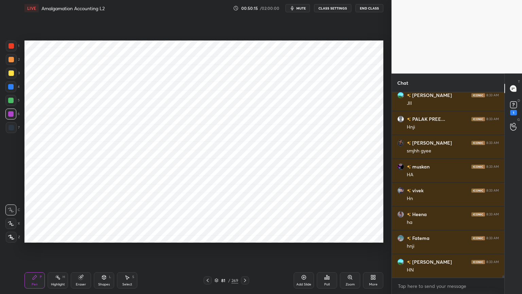
scroll to position [13884, 0]
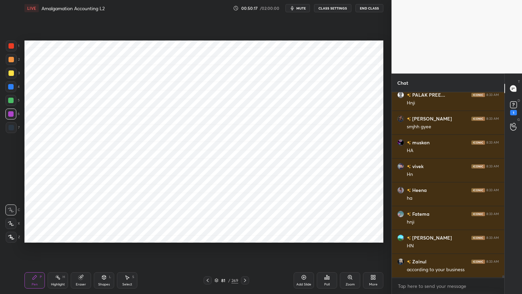
click at [15, 235] on div at bounding box center [11, 237] width 11 height 11
click at [10, 131] on div at bounding box center [11, 127] width 11 height 11
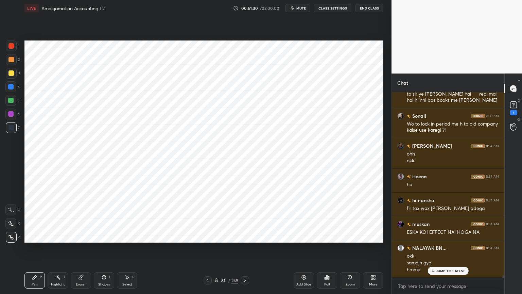
scroll to position [14130, 0]
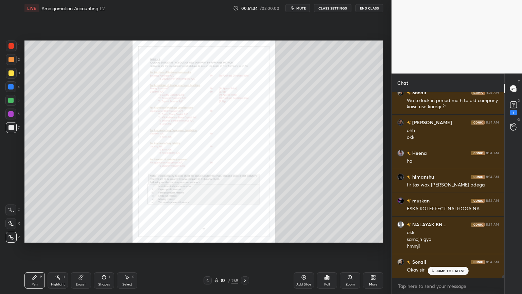
click at [352, 236] on div "Zoom" at bounding box center [350, 280] width 20 height 16
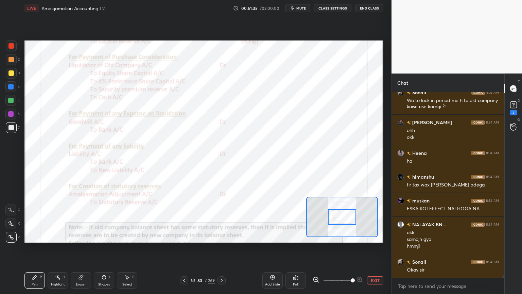
click at [345, 221] on div at bounding box center [342, 217] width 28 height 16
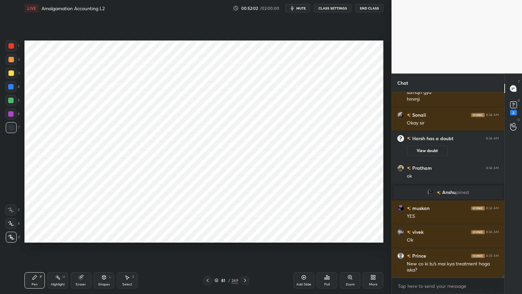
scroll to position [13741, 0]
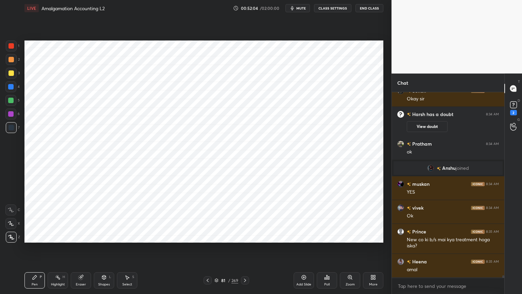
click at [63, 236] on div "H" at bounding box center [64, 276] width 2 height 3
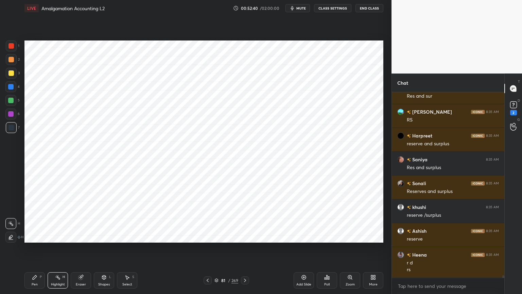
scroll to position [14485, 0]
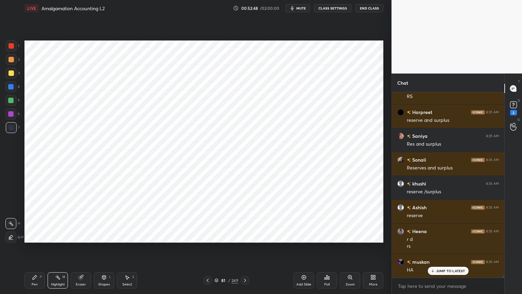
click at [308, 236] on div "Add Slide" at bounding box center [304, 280] width 20 height 16
click at [38, 236] on div "Pen P" at bounding box center [34, 280] width 20 height 16
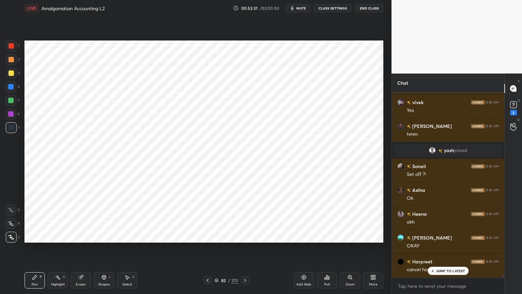
scroll to position [14740, 0]
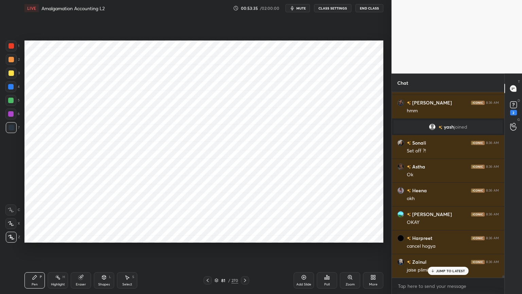
click at [57, 236] on div "Highlight" at bounding box center [58, 284] width 14 height 3
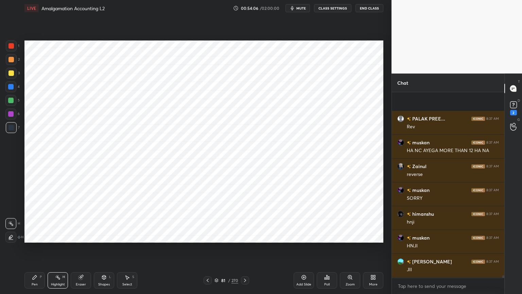
scroll to position [15192, 0]
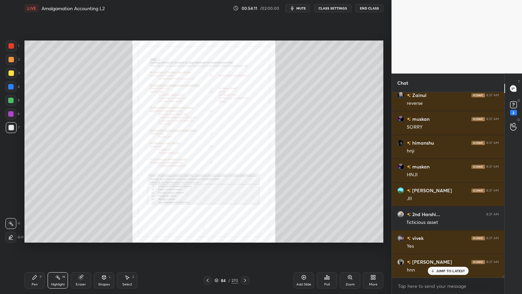
click at [82, 236] on icon at bounding box center [80, 276] width 5 height 5
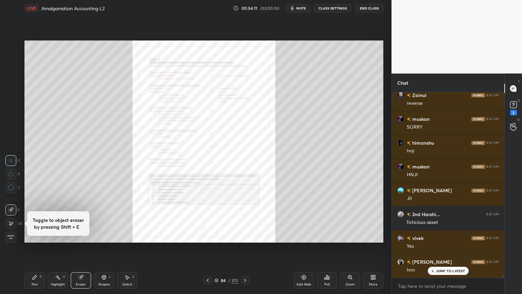
scroll to position [15263, 0]
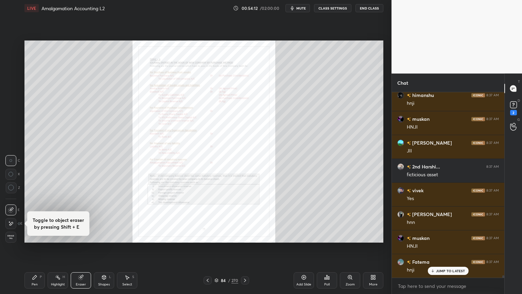
click at [14, 235] on span "Erase all" at bounding box center [11, 237] width 10 height 5
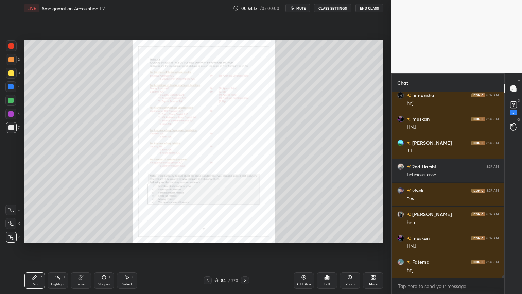
scroll to position [15288, 0]
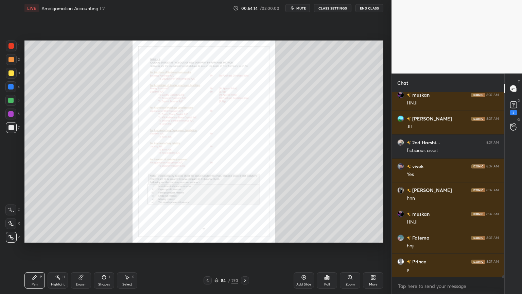
click at [352, 236] on div "Zoom" at bounding box center [350, 280] width 20 height 16
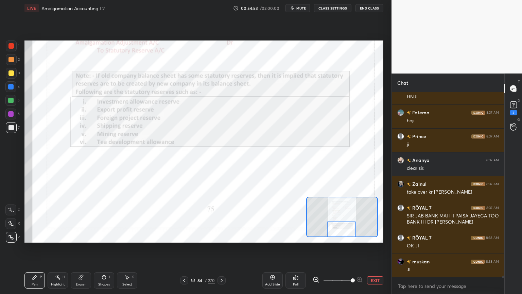
scroll to position [15436, 0]
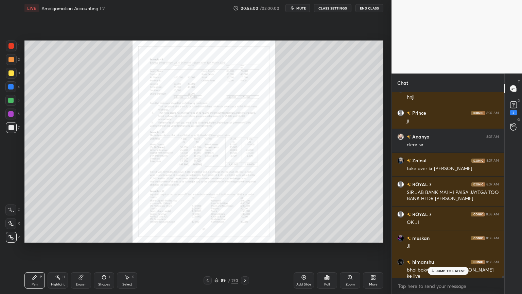
click at [349, 236] on div "Zoom" at bounding box center [350, 280] width 20 height 16
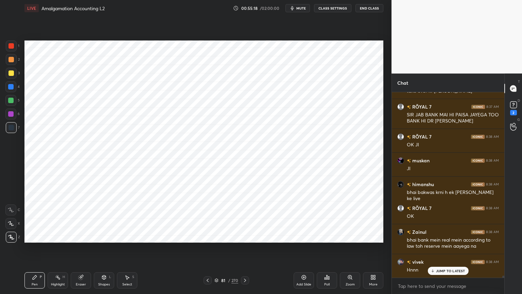
scroll to position [15561, 0]
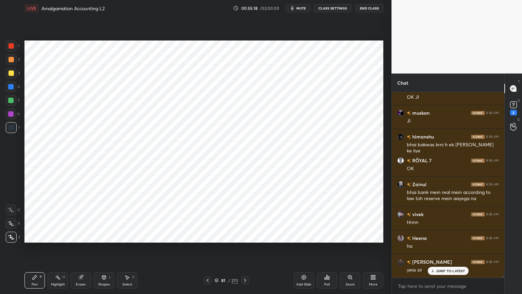
click at [12, 87] on div at bounding box center [10, 86] width 5 height 5
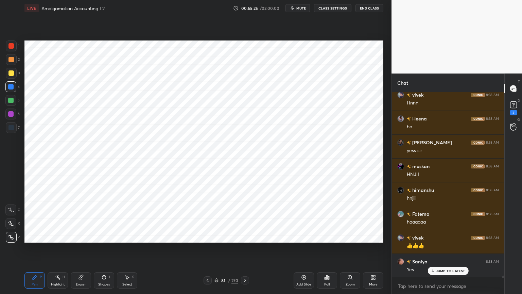
scroll to position [15704, 0]
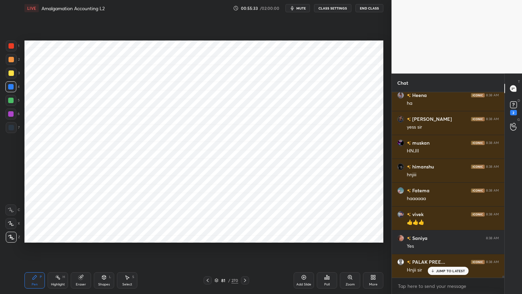
click at [103, 236] on div "Shapes" at bounding box center [104, 284] width 12 height 3
click at [34, 236] on div "Pen" at bounding box center [35, 284] width 6 height 3
click at [82, 236] on div "Eraser" at bounding box center [81, 280] width 20 height 16
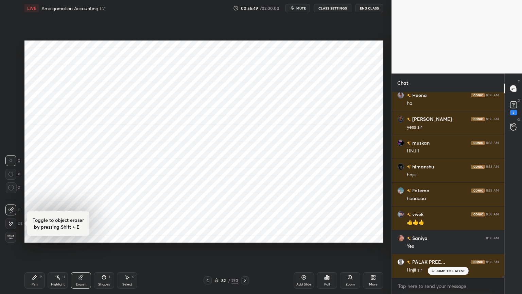
scroll to position [15728, 0]
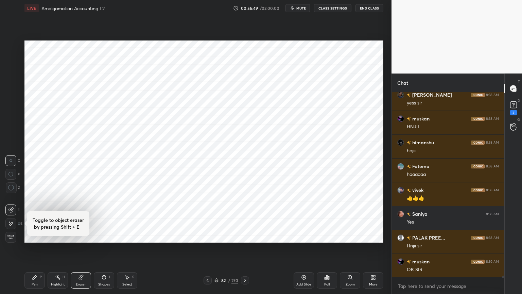
click at [10, 236] on span "Erase all" at bounding box center [11, 237] width 10 height 5
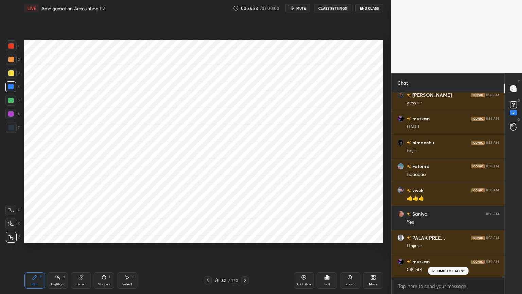
scroll to position [15752, 0]
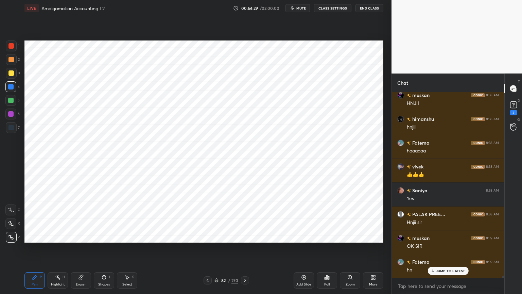
click at [57, 236] on icon at bounding box center [57, 276] width 5 height 5
click at [11, 106] on div "5" at bounding box center [12, 102] width 14 height 14
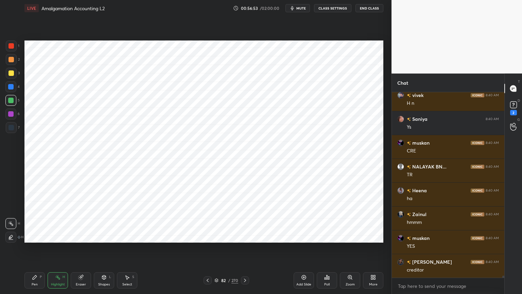
scroll to position [16252, 0]
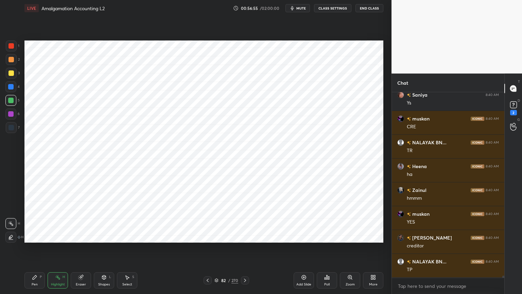
click at [37, 236] on div "Pen" at bounding box center [35, 284] width 6 height 3
click at [12, 127] on div at bounding box center [11, 127] width 5 height 5
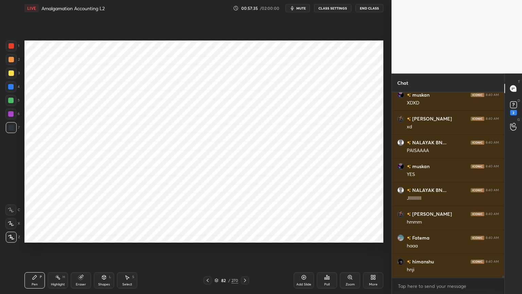
scroll to position [16466, 0]
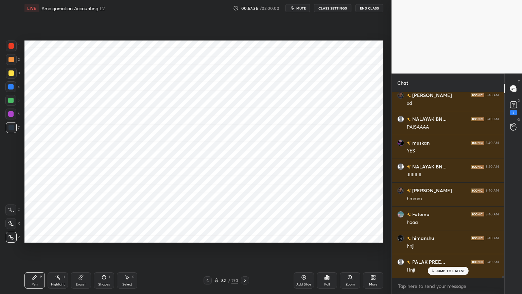
click at [58, 236] on div "Highlight" at bounding box center [58, 284] width 14 height 3
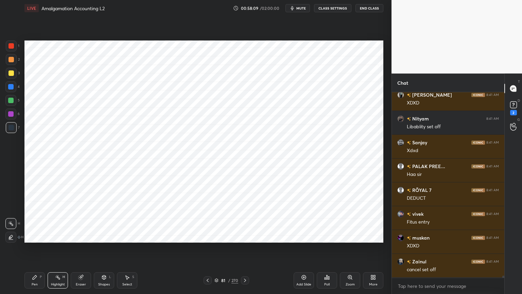
scroll to position [17085, 0]
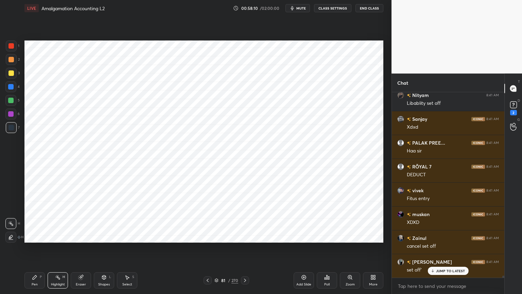
click at [34, 236] on icon at bounding box center [34, 276] width 5 height 5
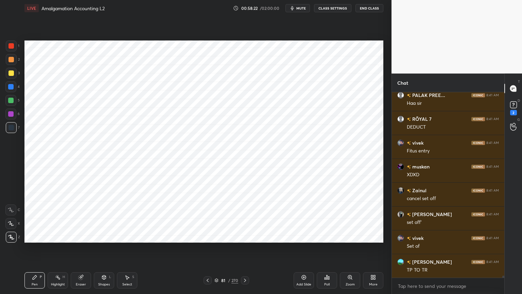
scroll to position [17157, 0]
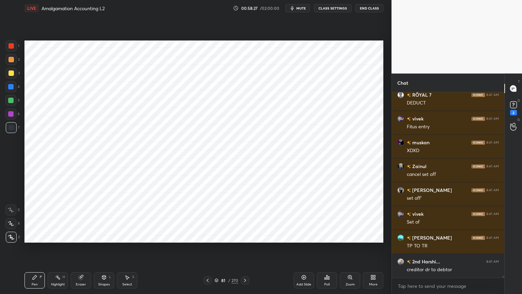
click at [12, 117] on div at bounding box center [10, 113] width 11 height 11
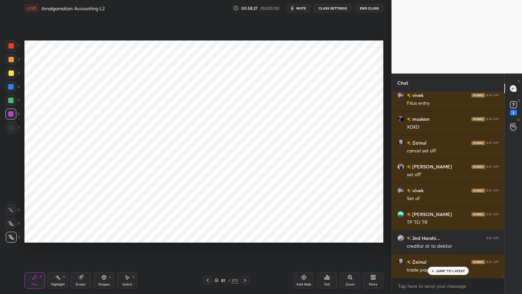
click at [7, 47] on div at bounding box center [11, 45] width 11 height 11
click at [62, 236] on div "Highlight H" at bounding box center [58, 280] width 20 height 16
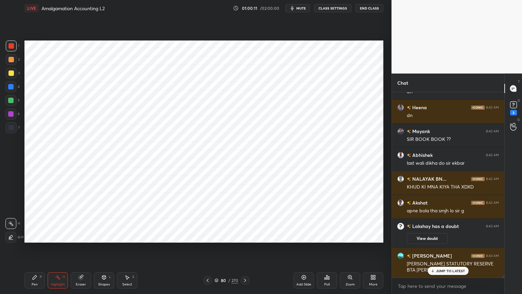
scroll to position [16712, 0]
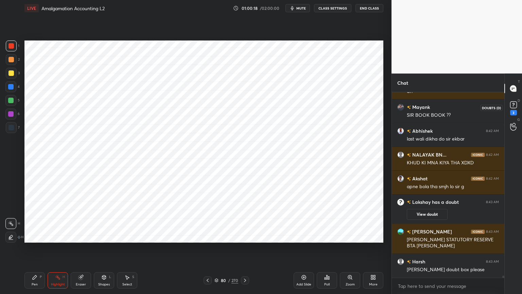
click at [514, 106] on rect at bounding box center [513, 105] width 6 height 6
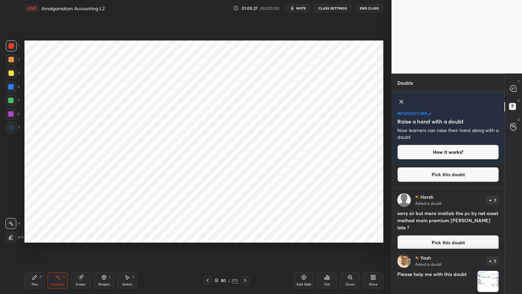
scroll to position [0, 0]
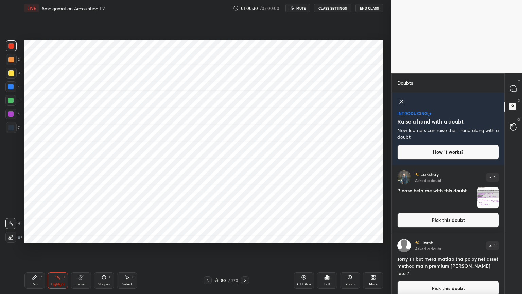
click at [404, 102] on icon at bounding box center [402, 102] width 8 height 8
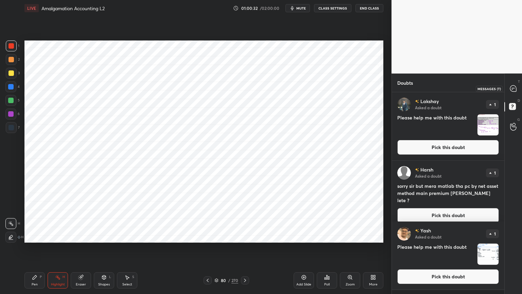
click at [514, 87] on icon at bounding box center [513, 88] width 6 height 6
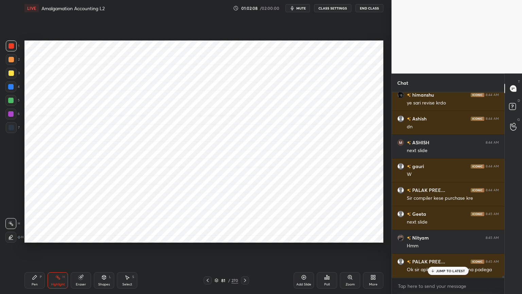
scroll to position [17334, 0]
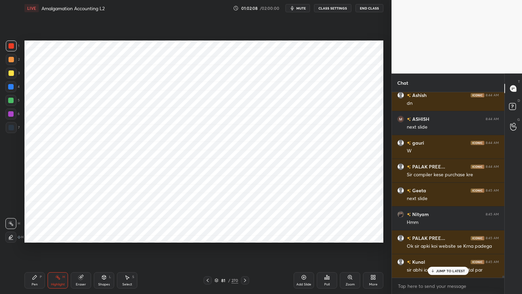
click at [345, 236] on div "Zoom" at bounding box center [350, 280] width 20 height 16
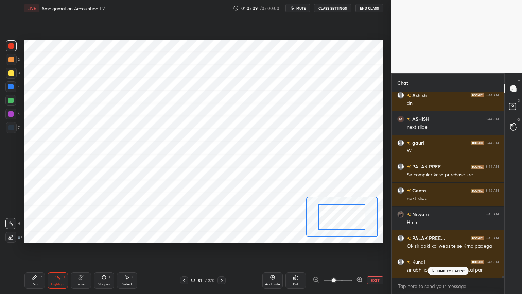
click at [371, 236] on button "EXIT" at bounding box center [375, 280] width 16 height 8
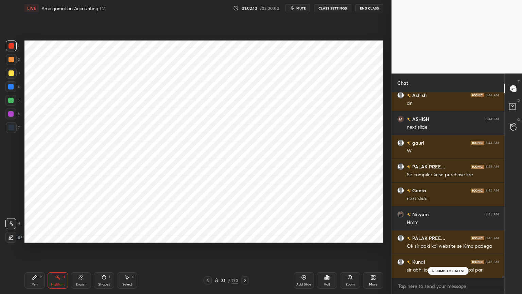
click at [327, 236] on div "Poll" at bounding box center [327, 280] width 20 height 16
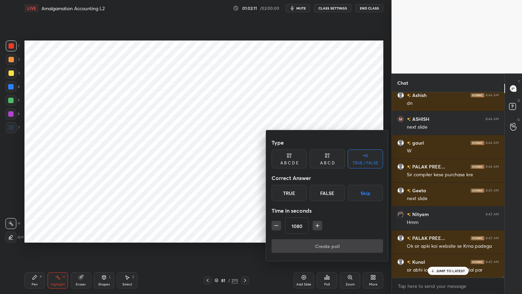
click at [358, 194] on button "Skip" at bounding box center [365, 193] width 35 height 16
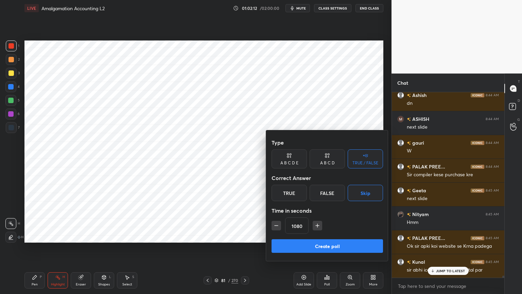
click at [336, 236] on button "Create poll" at bounding box center [328, 246] width 112 height 14
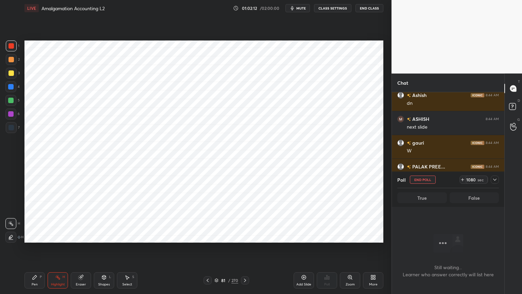
scroll to position [2, 2]
click at [498, 178] on div at bounding box center [495, 179] width 8 height 8
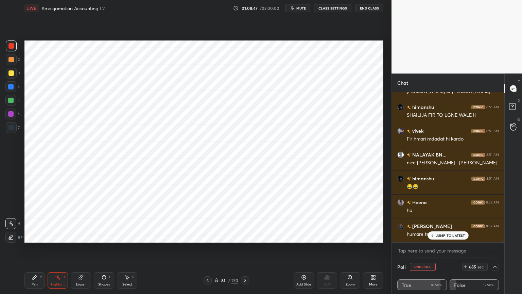
scroll to position [20357, 0]
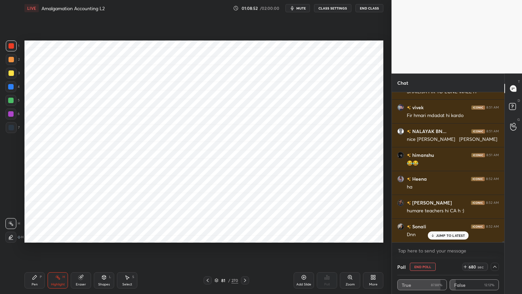
click at [420, 236] on button "End Poll" at bounding box center [423, 267] width 26 height 8
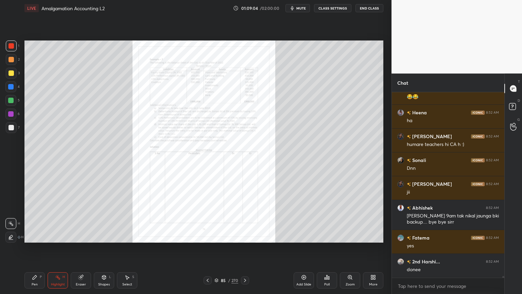
scroll to position [20453, 0]
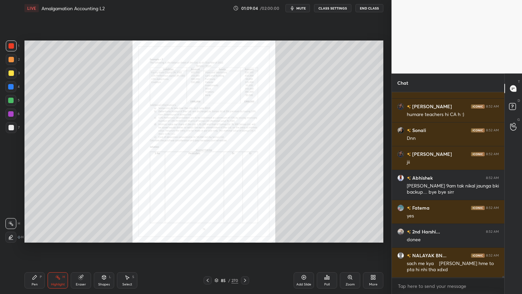
click at [351, 236] on icon at bounding box center [350, 277] width 4 height 4
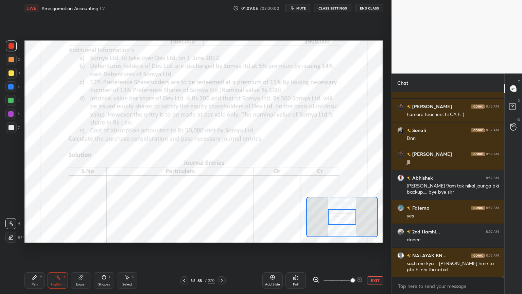
scroll to position [20476, 0]
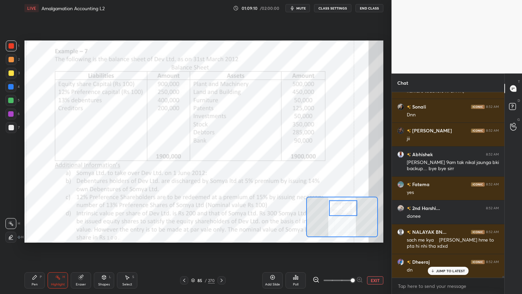
click at [37, 236] on div "Pen P" at bounding box center [34, 280] width 20 height 16
click at [15, 213] on div at bounding box center [10, 209] width 11 height 11
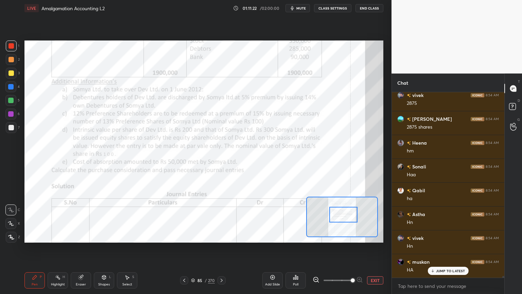
scroll to position [19830, 0]
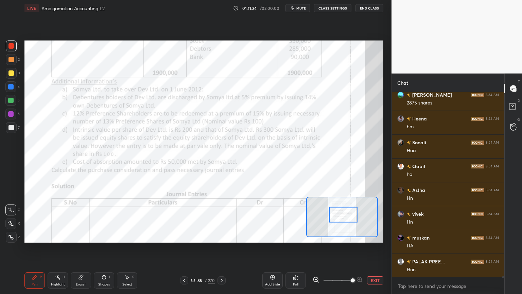
click at [16, 117] on div at bounding box center [10, 113] width 11 height 11
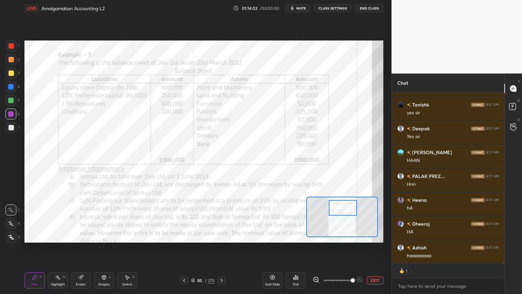
scroll to position [21344, 0]
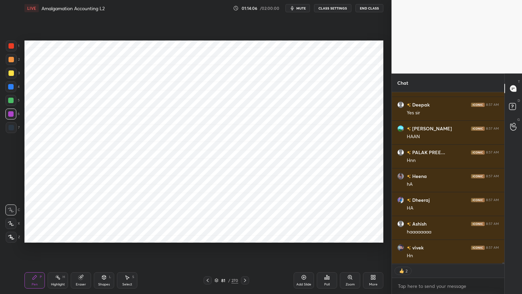
click at [60, 236] on div "Highlight" at bounding box center [58, 284] width 14 height 3
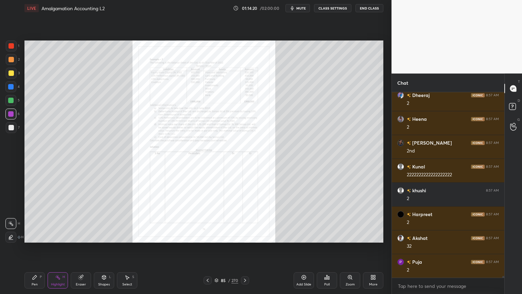
scroll to position [21734, 0]
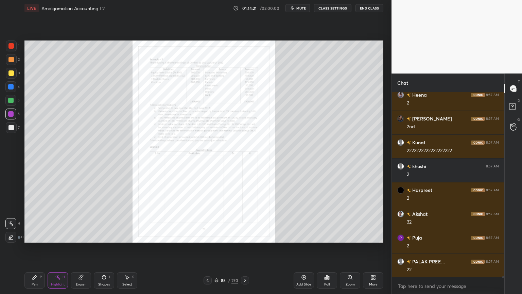
click at [351, 236] on icon at bounding box center [350, 276] width 5 height 5
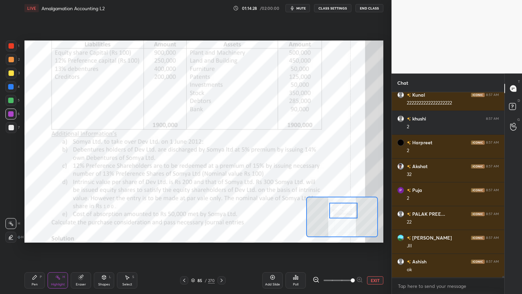
scroll to position [21805, 0]
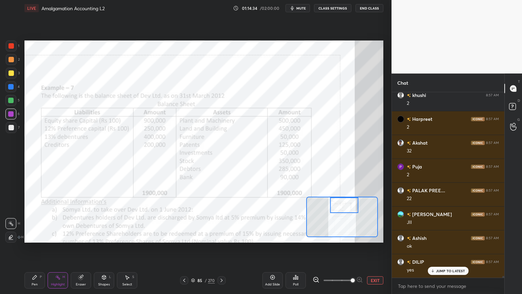
click at [280, 236] on div "Add Slide" at bounding box center [273, 280] width 20 height 16
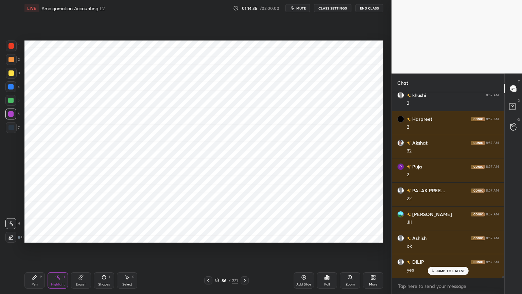
scroll to position [2, 2]
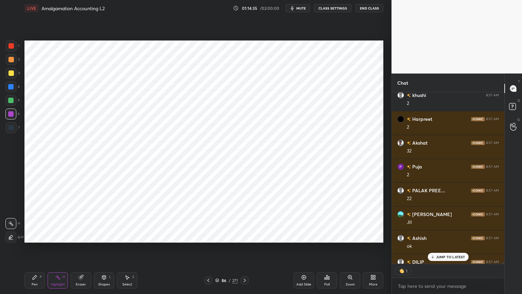
click at [34, 236] on div "Pen" at bounding box center [35, 284] width 6 height 3
click at [15, 236] on div at bounding box center [11, 237] width 11 height 11
click at [11, 90] on div at bounding box center [10, 86] width 11 height 11
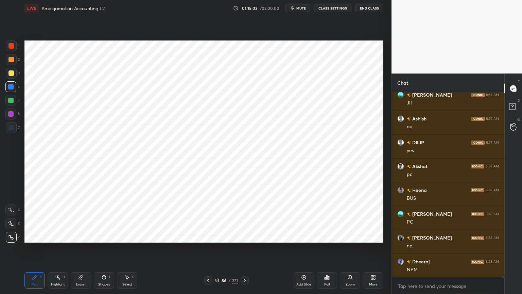
scroll to position [21948, 0]
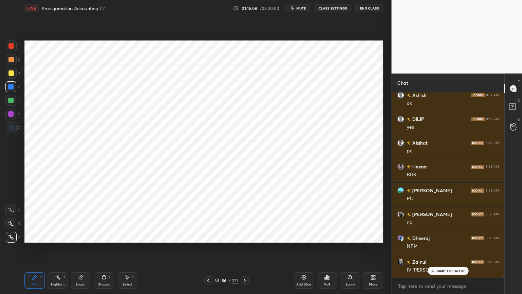
click at [103, 236] on div "Shapes L" at bounding box center [104, 280] width 20 height 16
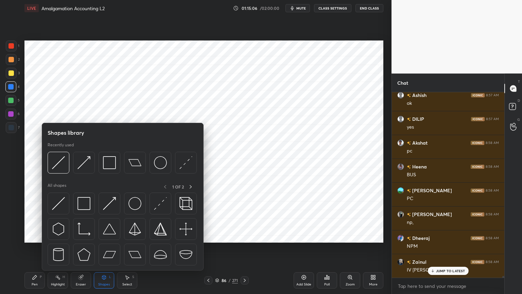
click at [102, 236] on icon at bounding box center [103, 276] width 5 height 5
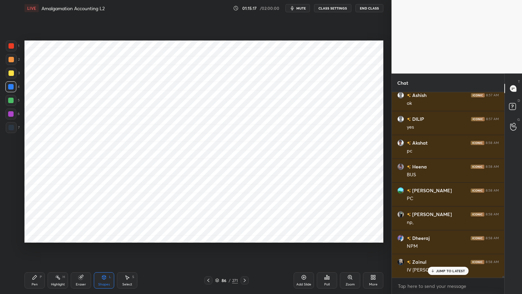
click at [35, 236] on div "Pen P" at bounding box center [34, 280] width 20 height 16
click at [11, 131] on div at bounding box center [11, 127] width 11 height 11
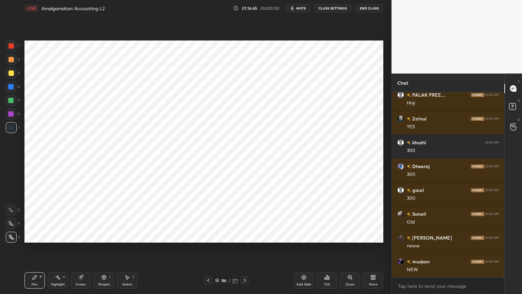
scroll to position [22186, 0]
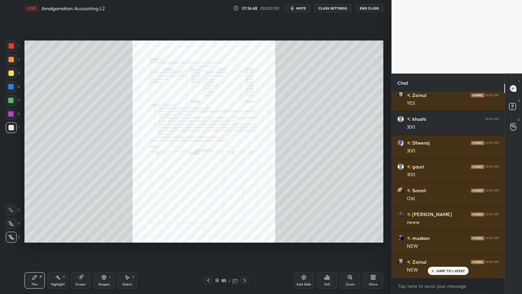
click at [348, 236] on icon at bounding box center [350, 276] width 5 height 5
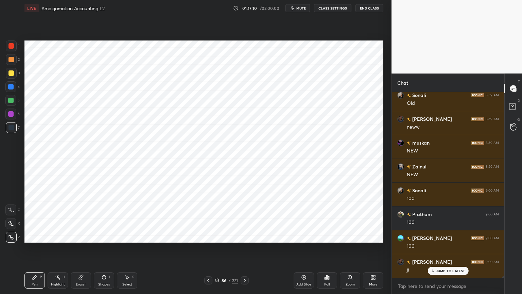
scroll to position [22306, 0]
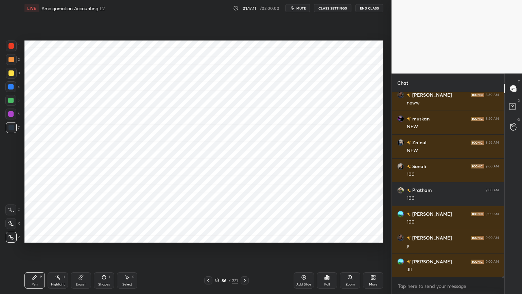
click at [10, 86] on div at bounding box center [10, 86] width 5 height 5
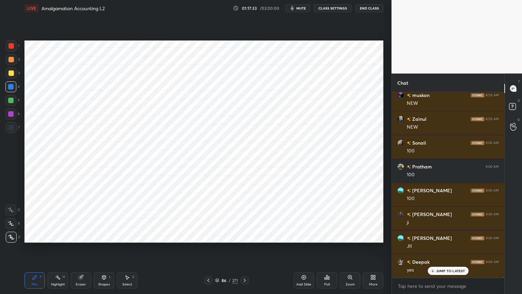
click at [105, 236] on icon at bounding box center [103, 276] width 5 height 5
click at [107, 236] on div "Shapes L" at bounding box center [104, 280] width 20 height 16
click at [301, 236] on icon at bounding box center [303, 276] width 5 height 5
click at [34, 236] on div "Pen P" at bounding box center [34, 280] width 20 height 16
click at [11, 120] on div "6" at bounding box center [12, 115] width 14 height 14
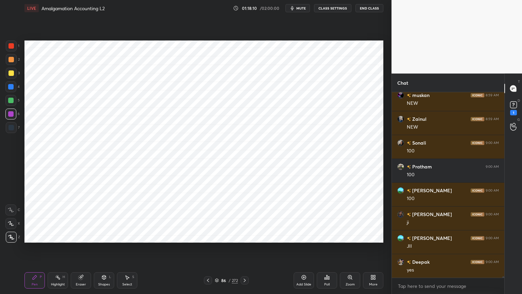
click at [6, 127] on div at bounding box center [11, 127] width 11 height 11
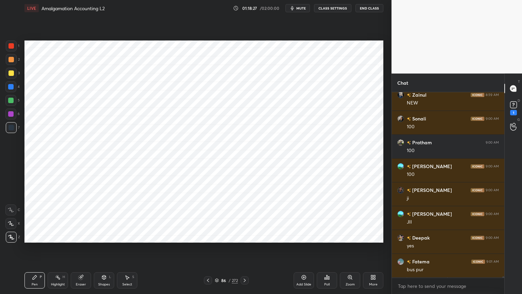
scroll to position [22377, 0]
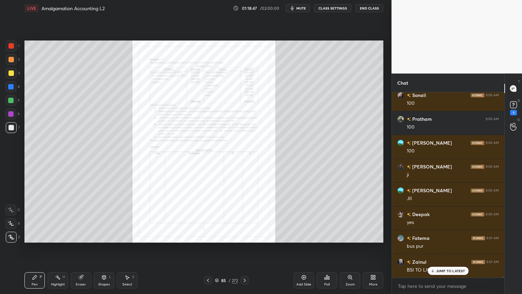
click at [354, 236] on div "Zoom" at bounding box center [350, 280] width 20 height 16
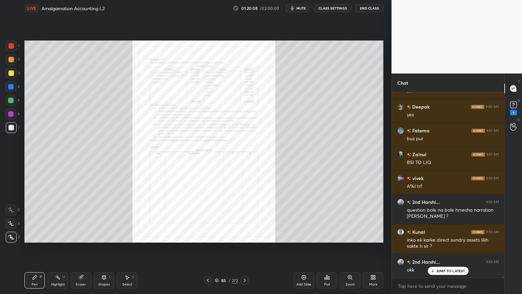
scroll to position [22508, 0]
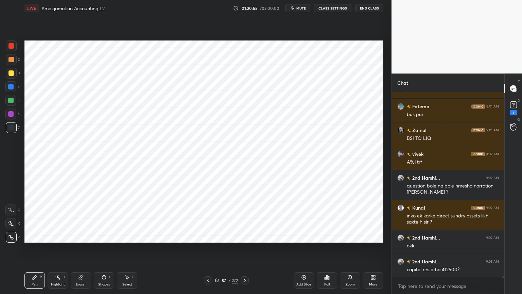
click at [58, 236] on div "Highlight" at bounding box center [58, 284] width 14 height 3
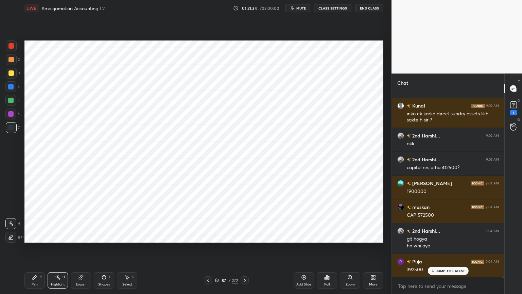
scroll to position [22634, 0]
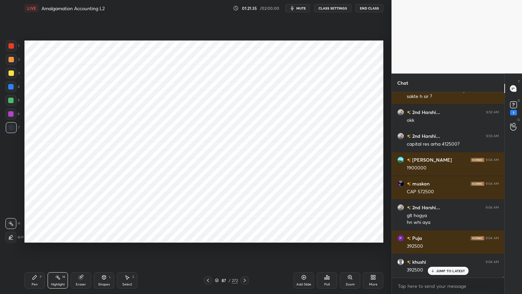
click at [36, 236] on icon at bounding box center [34, 276] width 5 height 5
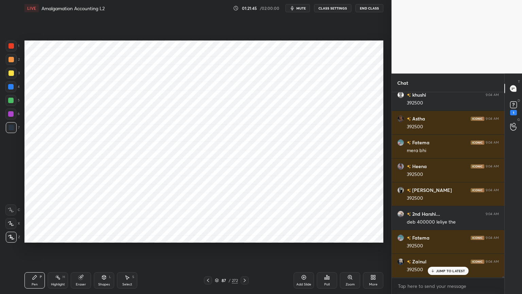
scroll to position [22824, 0]
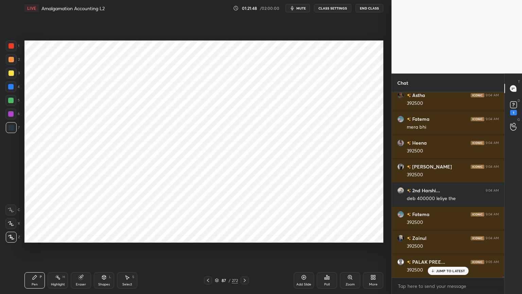
click at [61, 236] on div "Highlight" at bounding box center [58, 284] width 14 height 3
click at [12, 236] on icon at bounding box center [10, 236] width 5 height 5
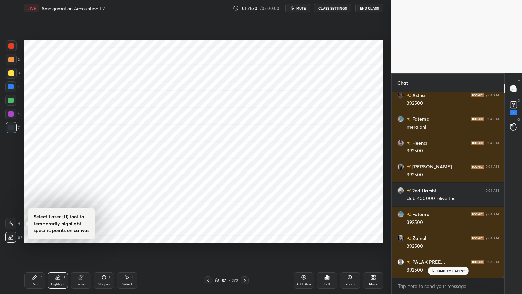
click at [10, 101] on div at bounding box center [10, 100] width 5 height 5
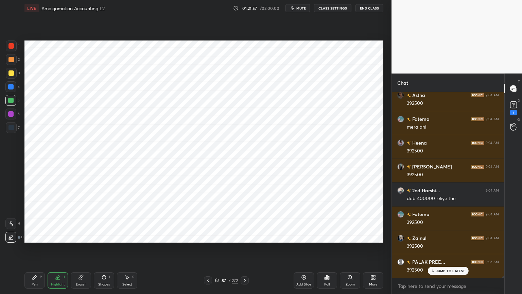
click at [34, 236] on div "Pen" at bounding box center [35, 284] width 6 height 3
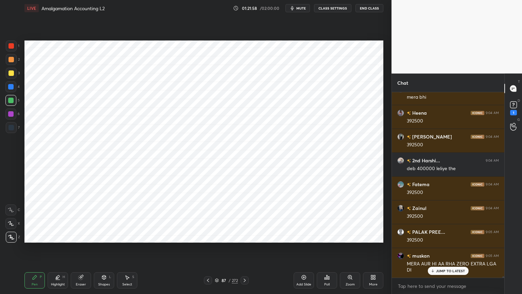
click at [59, 236] on div "Highlight" at bounding box center [58, 284] width 14 height 3
click at [12, 224] on icon at bounding box center [10, 223] width 5 height 5
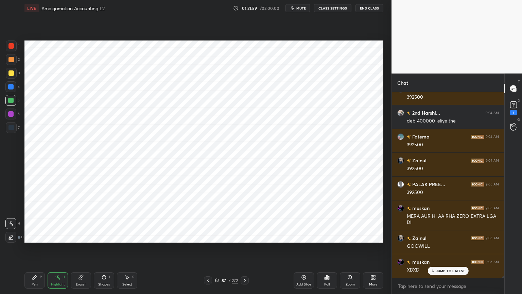
click at [37, 236] on div "Pen P" at bounding box center [34, 280] width 20 height 16
click at [10, 87] on div at bounding box center [10, 86] width 5 height 5
click at [106, 236] on div "Shapes L" at bounding box center [104, 280] width 20 height 16
click at [107, 236] on div "Shapes" at bounding box center [104, 284] width 12 height 3
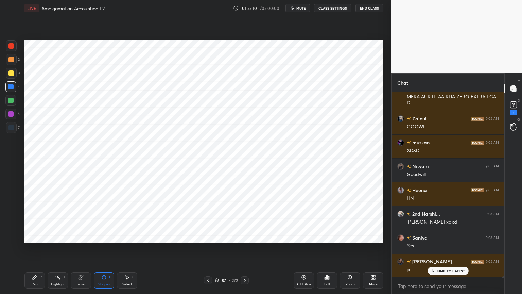
scroll to position [23045, 0]
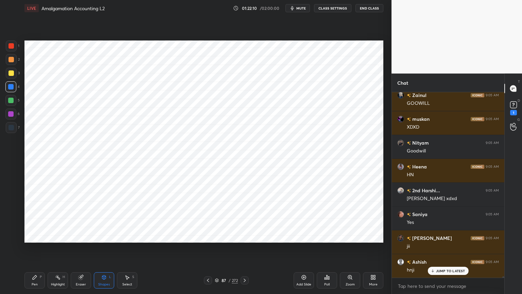
click at [39, 236] on div "Pen P" at bounding box center [34, 280] width 20 height 16
click at [12, 129] on div at bounding box center [11, 127] width 5 height 5
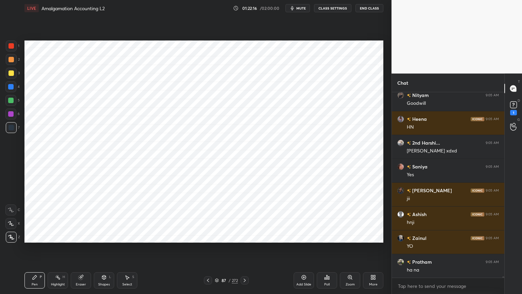
scroll to position [23117, 0]
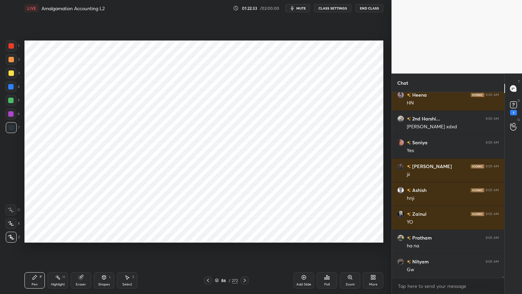
click at [61, 236] on div "Highlight" at bounding box center [58, 284] width 14 height 3
click at [43, 236] on div "Pen P" at bounding box center [34, 280] width 20 height 16
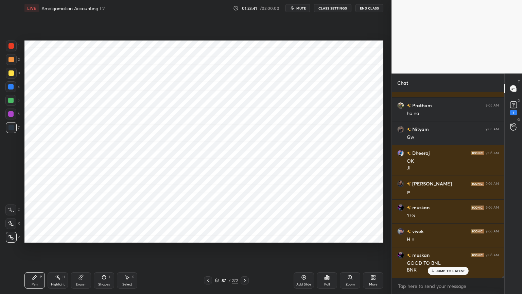
scroll to position [23273, 0]
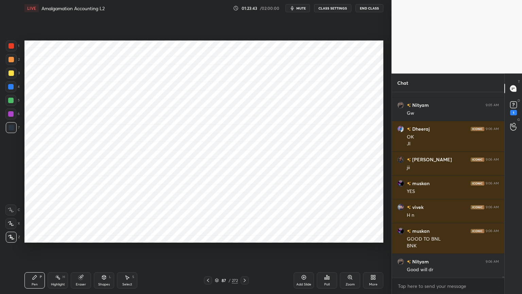
click at [103, 236] on div "Shapes L" at bounding box center [104, 280] width 20 height 16
click at [103, 236] on icon at bounding box center [103, 276] width 5 height 5
click at [13, 93] on div "4" at bounding box center [12, 88] width 14 height 14
click at [43, 236] on div "Setting up your live class Poll for secs No correct answer Start poll" at bounding box center [204, 141] width 365 height 250
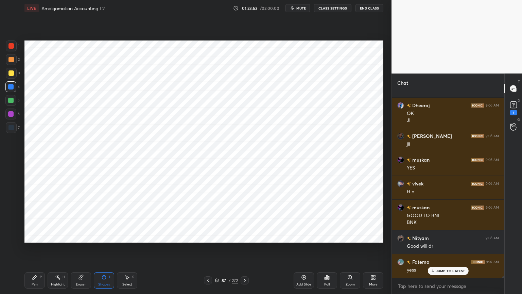
click at [38, 236] on div "Pen P" at bounding box center [34, 280] width 20 height 16
click at [11, 130] on div at bounding box center [11, 127] width 11 height 11
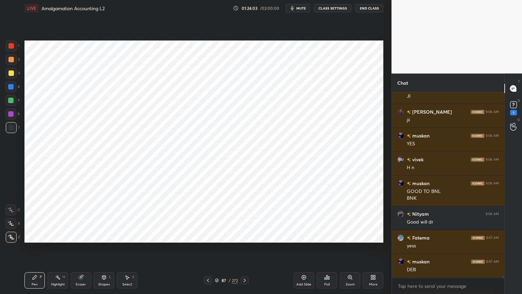
scroll to position [23344, 0]
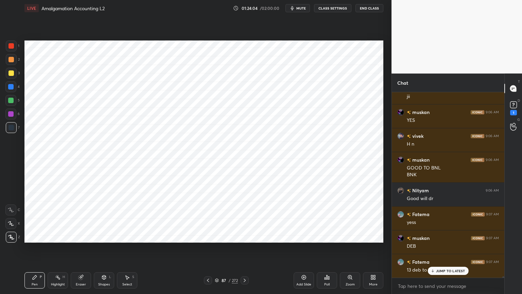
click at [73, 236] on div "Setting up your live class Poll for secs No correct answer Start poll" at bounding box center [204, 141] width 365 height 250
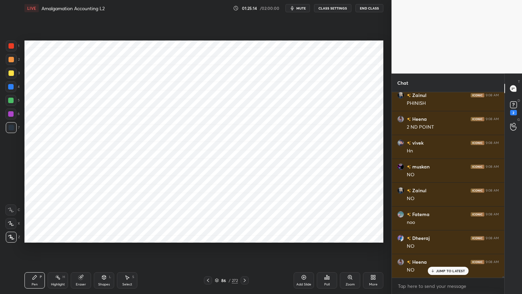
scroll to position [22872, 0]
click at [57, 236] on div "Highlight H" at bounding box center [58, 280] width 20 height 16
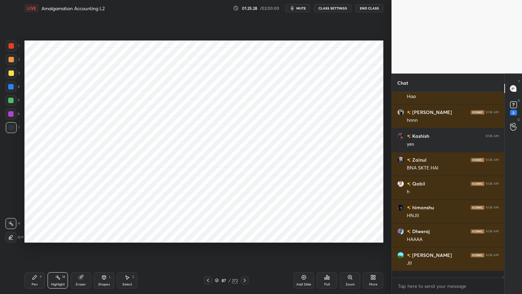
scroll to position [183, 111]
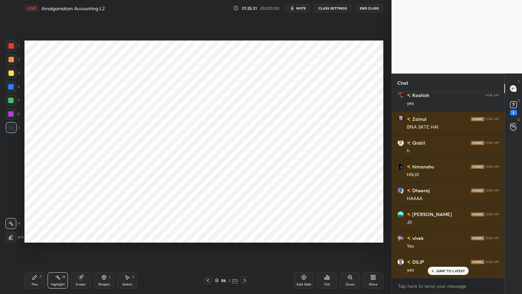
click at [40, 236] on div "Pen P" at bounding box center [34, 280] width 20 height 16
click at [11, 49] on div at bounding box center [11, 45] width 11 height 11
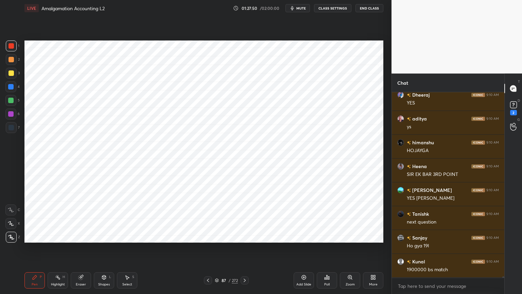
scroll to position [25038, 0]
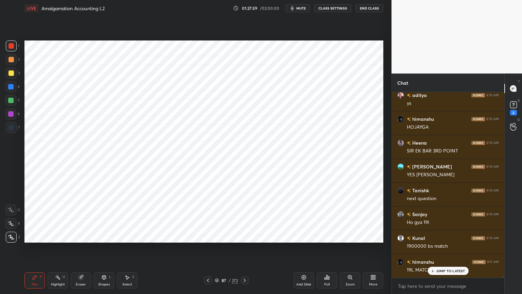
click at [302, 236] on icon at bounding box center [304, 277] width 4 height 4
click at [14, 88] on div at bounding box center [10, 86] width 11 height 11
click at [102, 236] on icon at bounding box center [104, 277] width 4 height 4
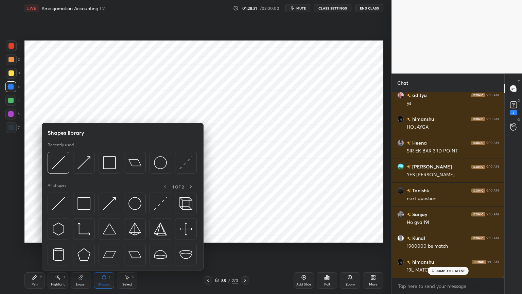
click at [102, 236] on icon at bounding box center [103, 276] width 5 height 5
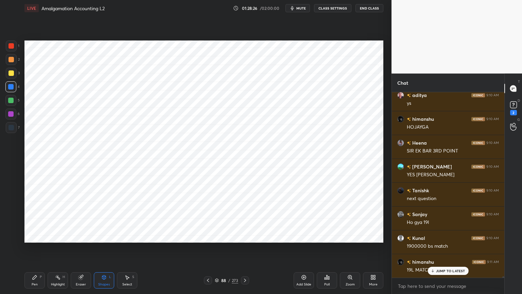
click at [33, 236] on div "Pen" at bounding box center [35, 284] width 6 height 3
click at [11, 127] on div at bounding box center [11, 127] width 5 height 5
click at [13, 90] on div at bounding box center [10, 86] width 11 height 11
click at [100, 236] on div "Shapes L" at bounding box center [104, 280] width 20 height 16
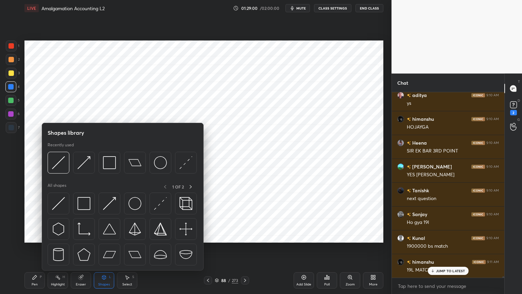
click at [102, 236] on icon at bounding box center [104, 277] width 4 height 4
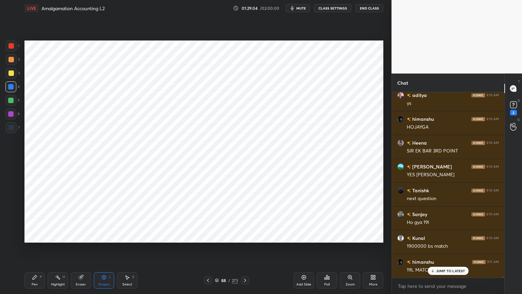
click at [33, 236] on icon at bounding box center [34, 276] width 5 height 5
click at [12, 130] on div at bounding box center [11, 127] width 5 height 5
click at [13, 89] on div at bounding box center [10, 86] width 11 height 11
click at [101, 236] on div "Shapes L" at bounding box center [104, 280] width 20 height 16
click at [102, 236] on div "Shapes" at bounding box center [104, 284] width 12 height 3
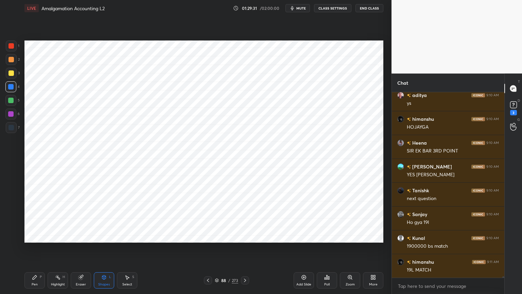
click at [35, 236] on div "Pen P" at bounding box center [34, 280] width 20 height 16
click at [12, 133] on div "7" at bounding box center [13, 129] width 14 height 14
click at [10, 83] on div at bounding box center [10, 86] width 11 height 11
click at [107, 236] on div "Shapes" at bounding box center [104, 284] width 12 height 3
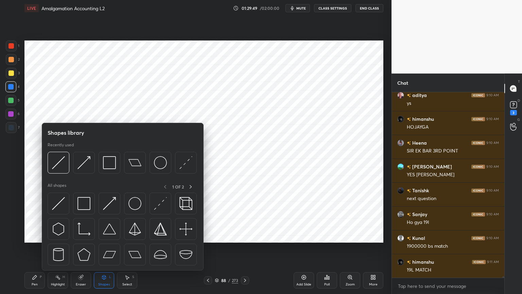
click at [107, 236] on div "Shapes" at bounding box center [104, 284] width 12 height 3
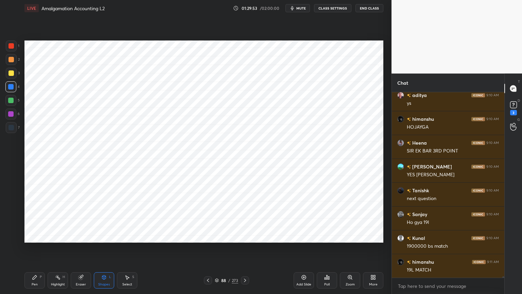
scroll to position [25062, 0]
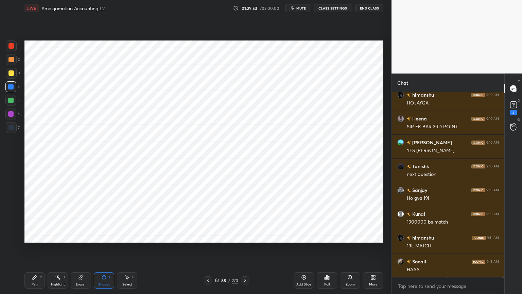
click at [44, 236] on div "Pen P" at bounding box center [34, 280] width 20 height 16
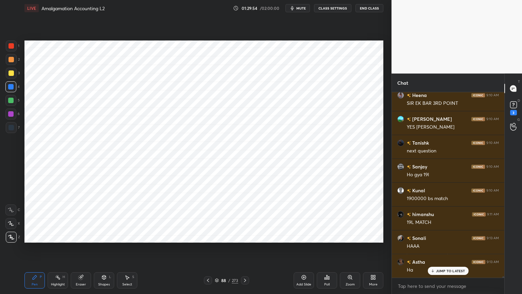
click at [10, 129] on div at bounding box center [11, 127] width 5 height 5
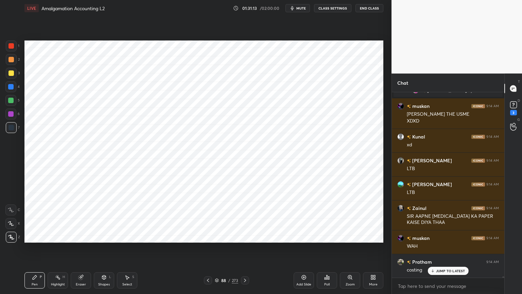
scroll to position [24546, 0]
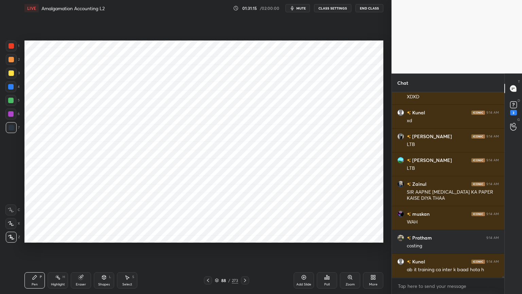
click at [301, 236] on div "Add Slide" at bounding box center [304, 280] width 20 height 16
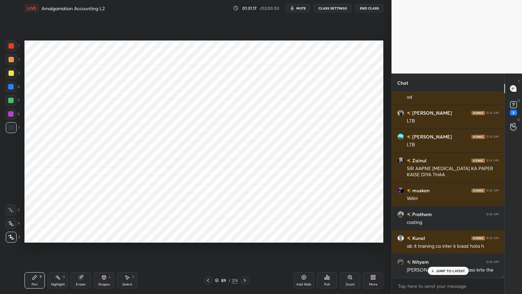
click at [14, 87] on div at bounding box center [10, 86] width 11 height 11
click at [104, 236] on div "Shapes" at bounding box center [104, 284] width 12 height 3
click at [105, 236] on div "Shapes L" at bounding box center [104, 280] width 20 height 16
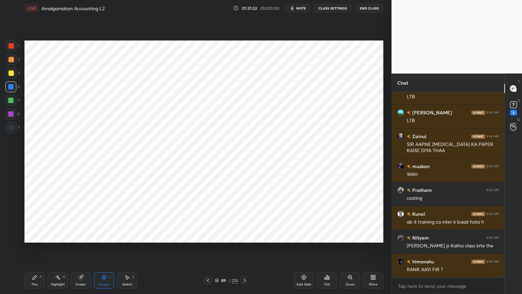
click at [33, 236] on icon at bounding box center [35, 277] width 4 height 4
click at [10, 132] on div at bounding box center [11, 127] width 11 height 11
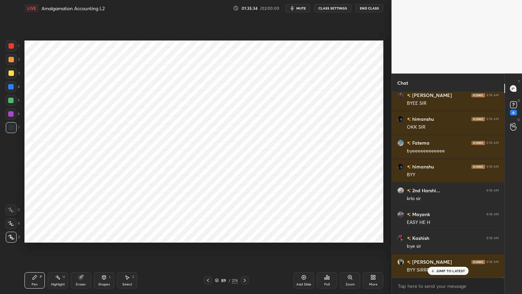
scroll to position [25314, 0]
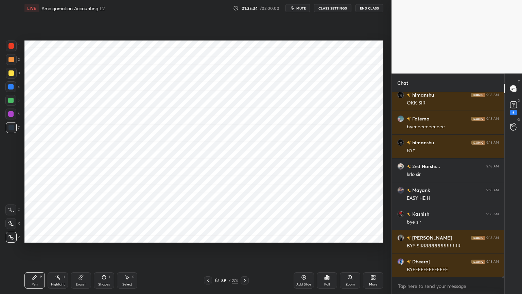
click at [377, 11] on button "End Class" at bounding box center [370, 8] width 28 height 8
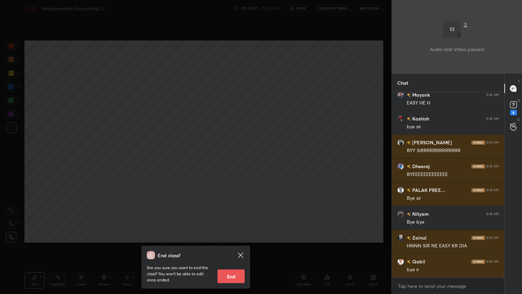
scroll to position [25432, 0]
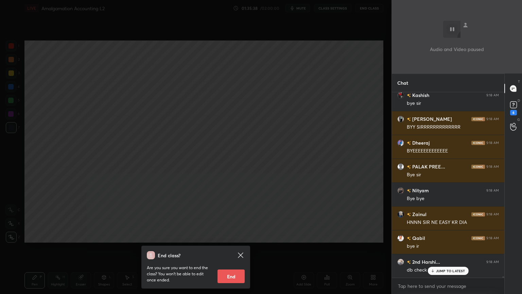
click at [228, 236] on button "End" at bounding box center [231, 276] width 27 height 14
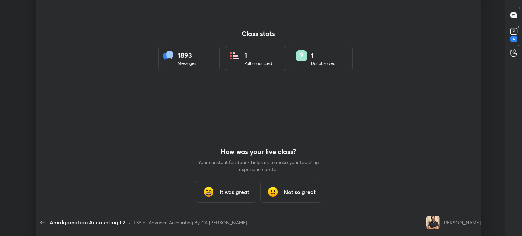
scroll to position [193, 517]
type textarea "x"
